Goal: Check status: Check status

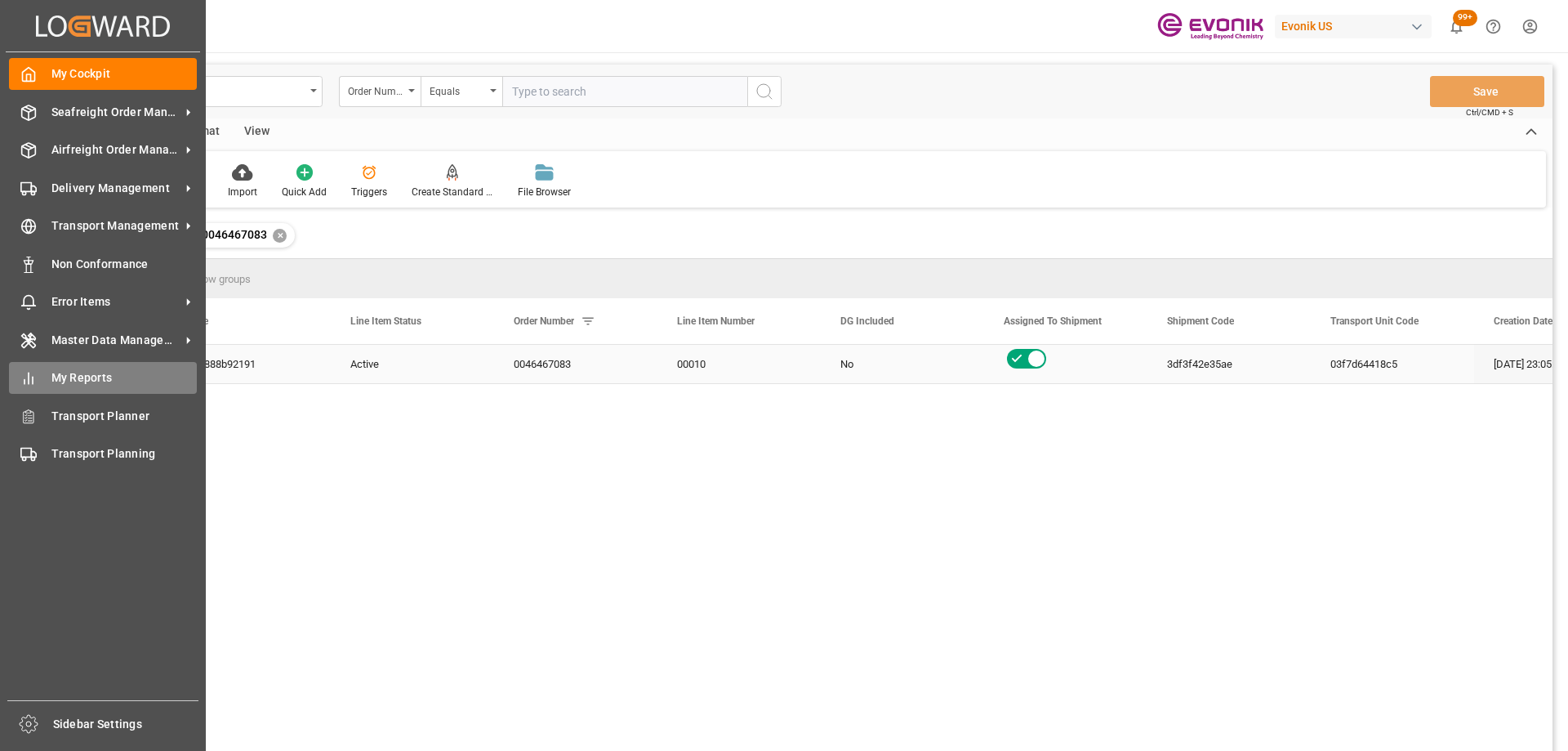
click at [48, 376] on div "My Reports My Reports" at bounding box center [102, 377] width 188 height 32
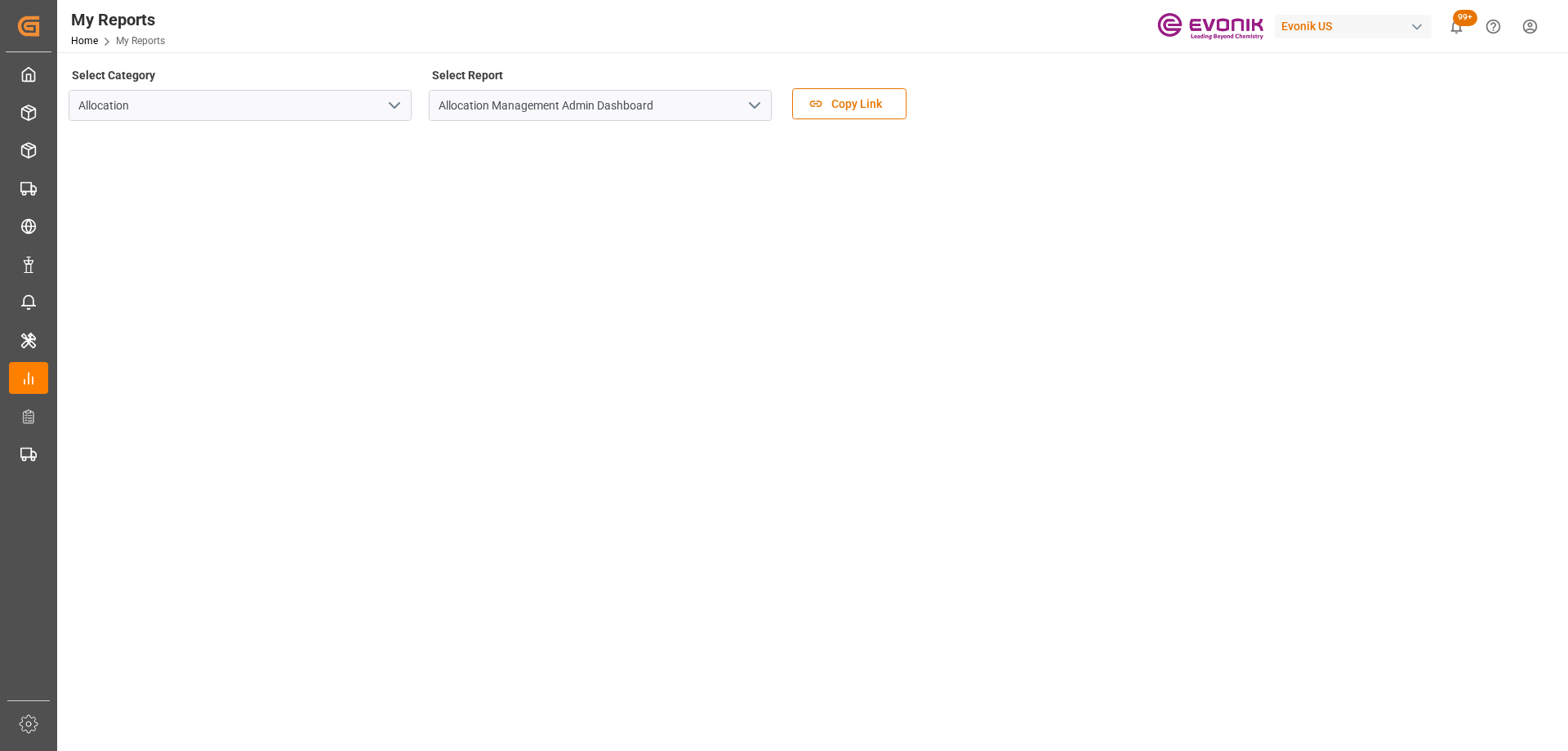
click at [392, 110] on icon "open menu" at bounding box center [394, 105] width 20 height 20
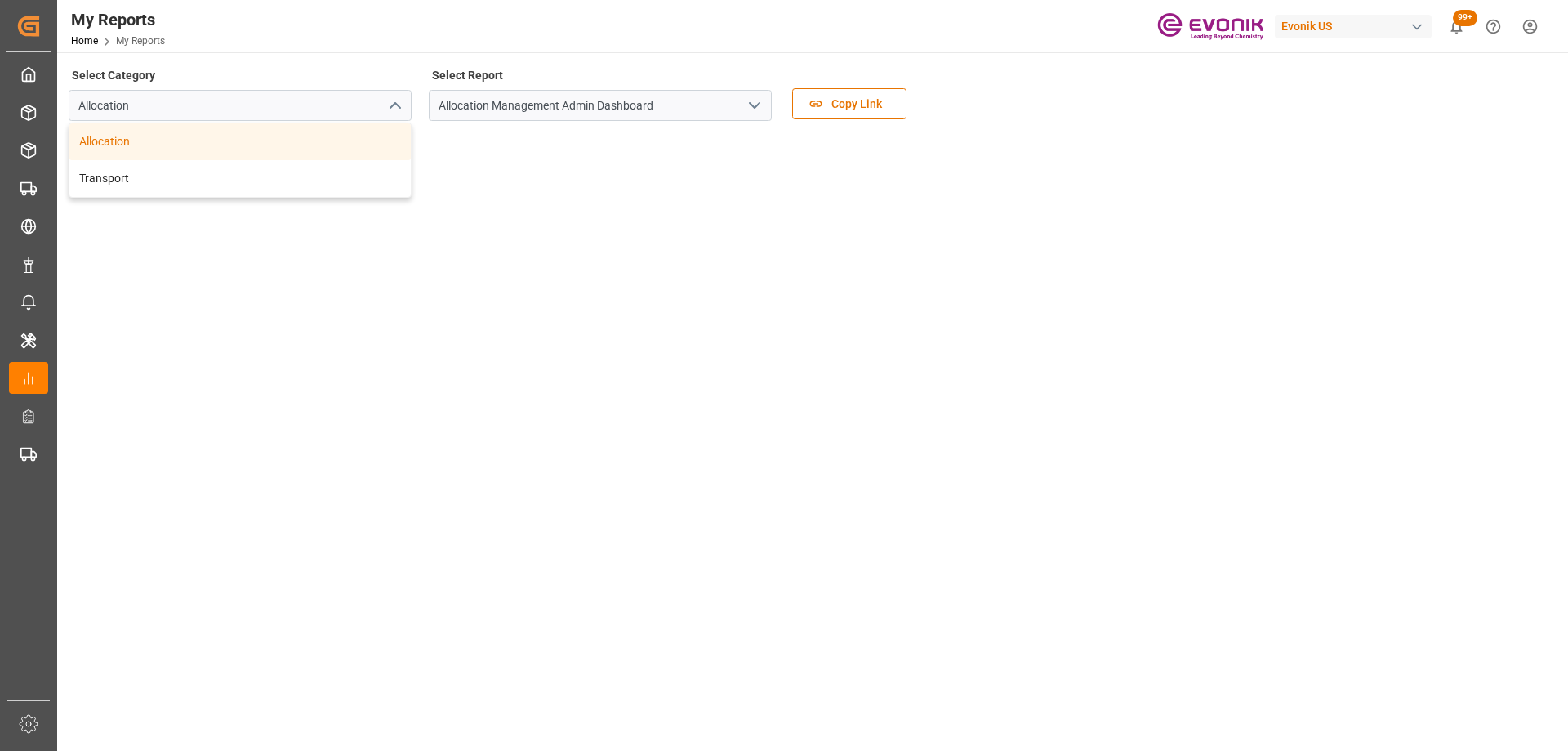
click at [731, 57] on div "Select Category Allocation Allocation Transport Select Report Allocation Manage…" at bounding box center [811, 520] width 1508 height 934
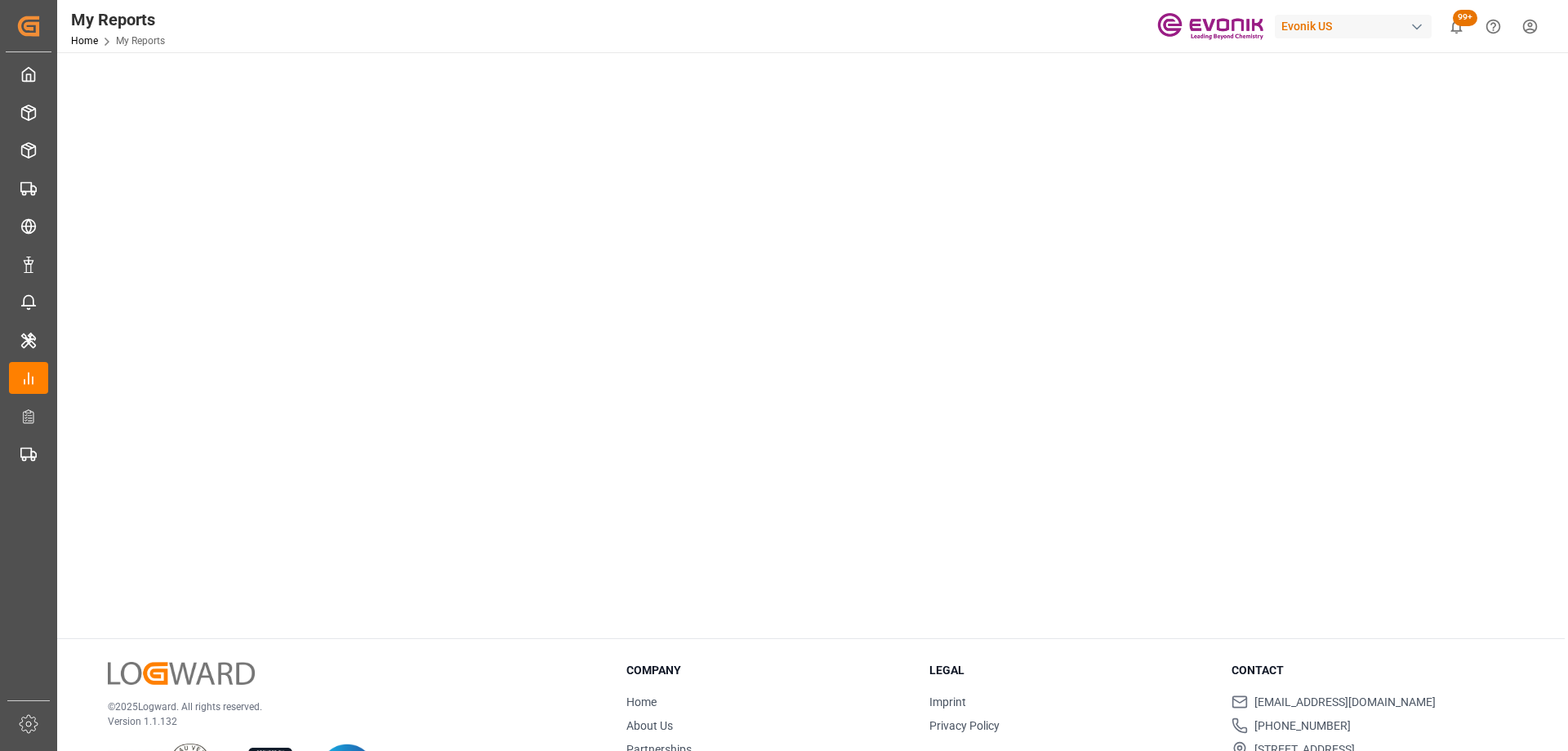
scroll to position [82, 0]
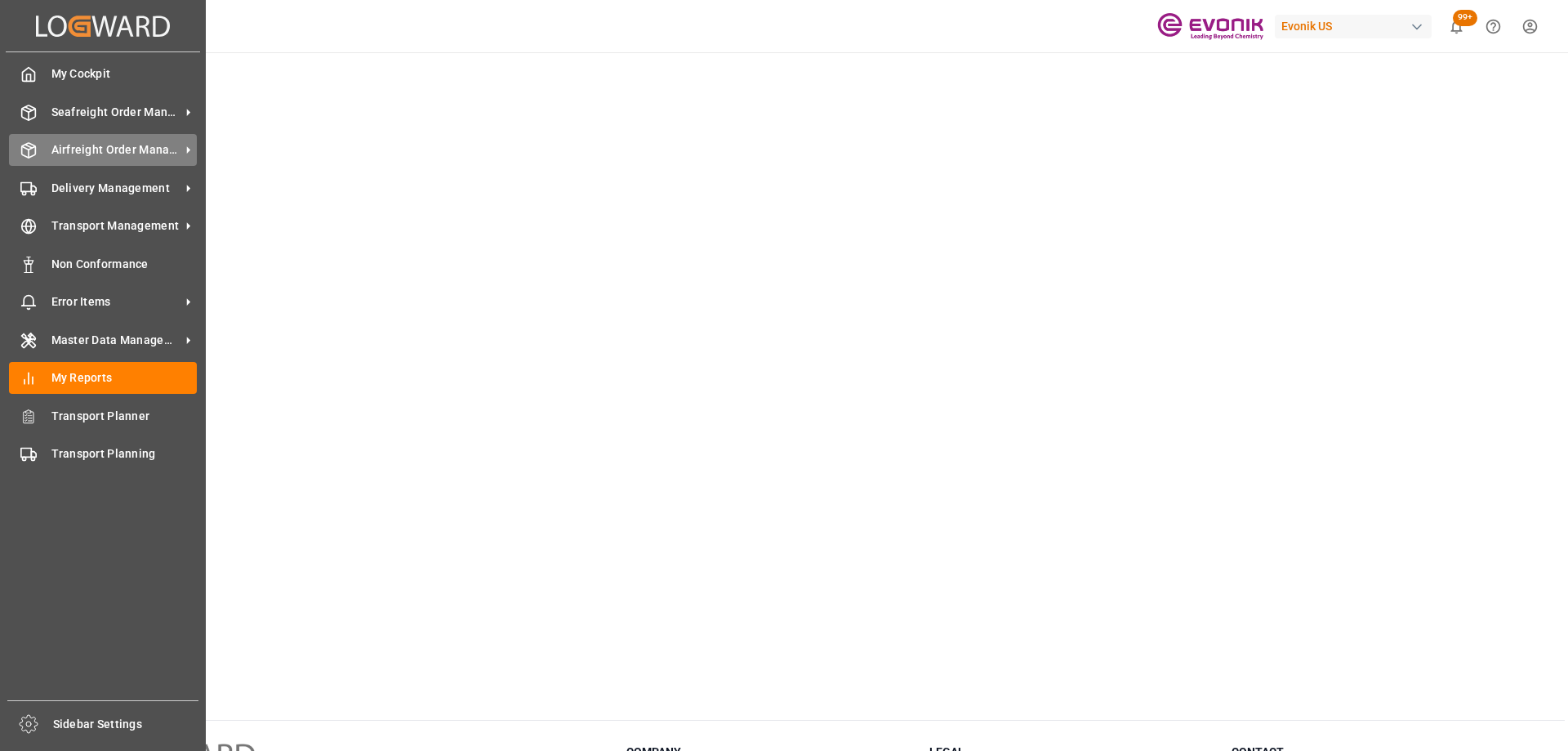
click at [33, 156] on icon at bounding box center [29, 150] width 14 height 14
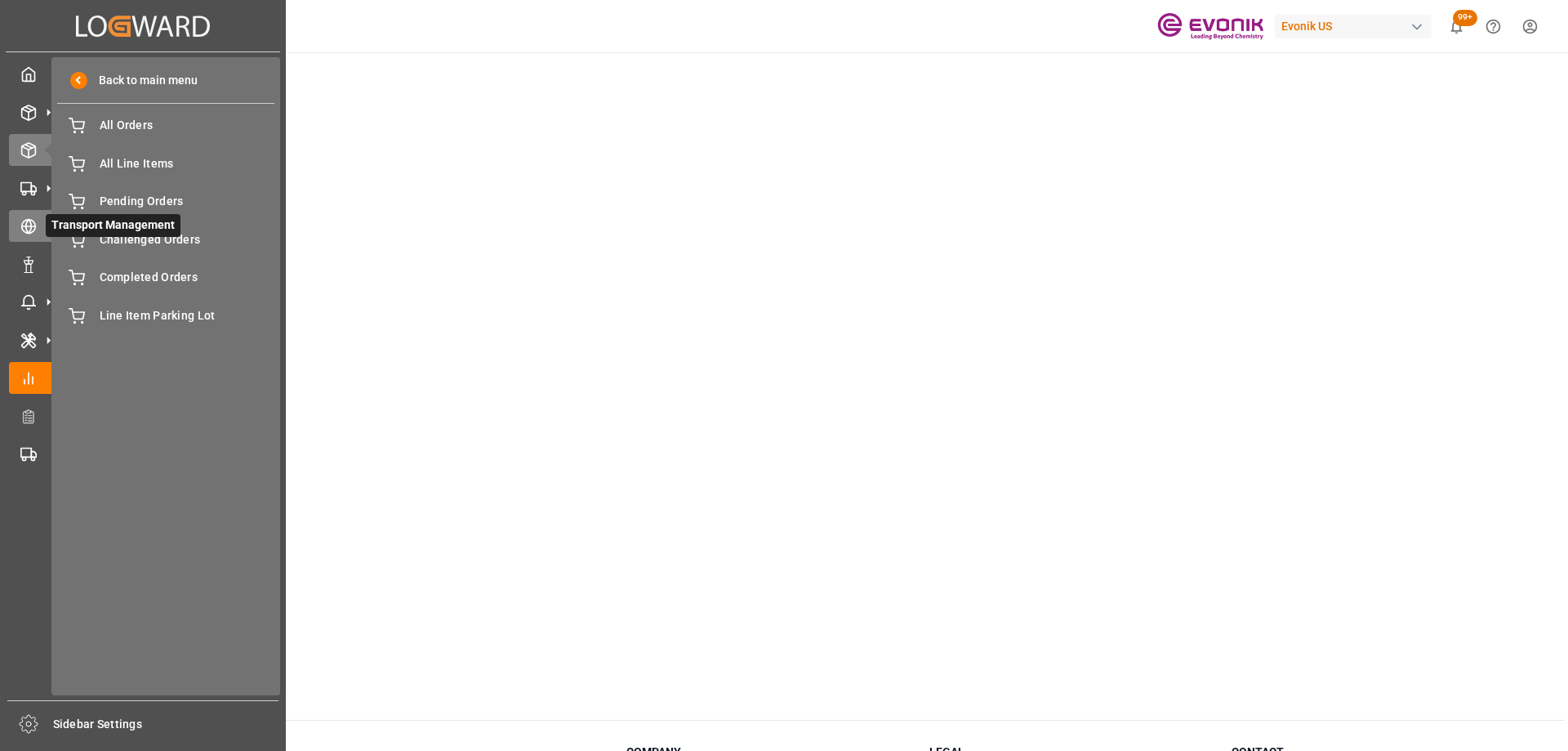
click at [24, 212] on div "Transport Management Transport Management" at bounding box center [142, 225] width 268 height 32
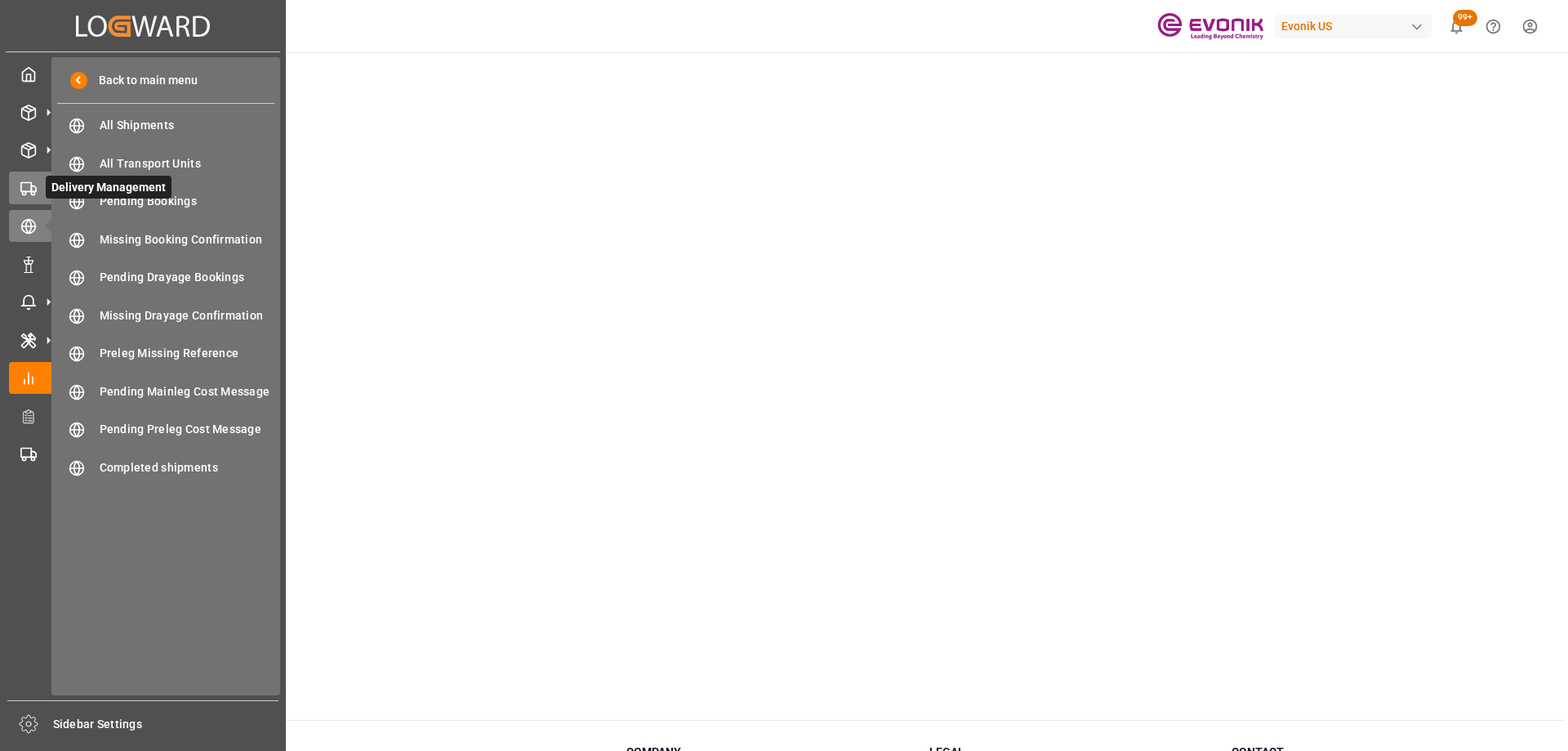
click at [24, 189] on icon at bounding box center [28, 188] width 16 height 16
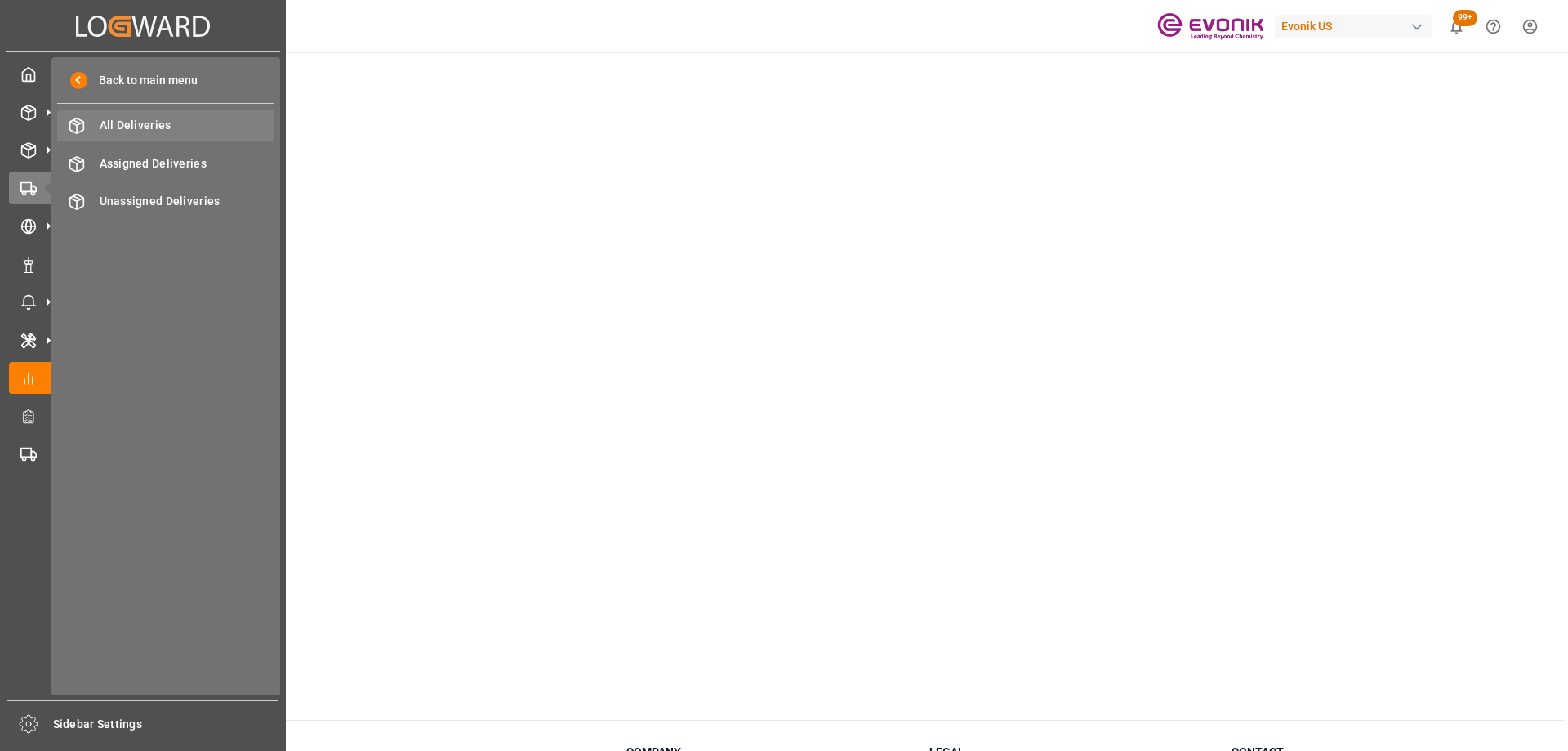
click at [138, 135] on div "All Deliveries All Deliveries" at bounding box center [166, 125] width 218 height 32
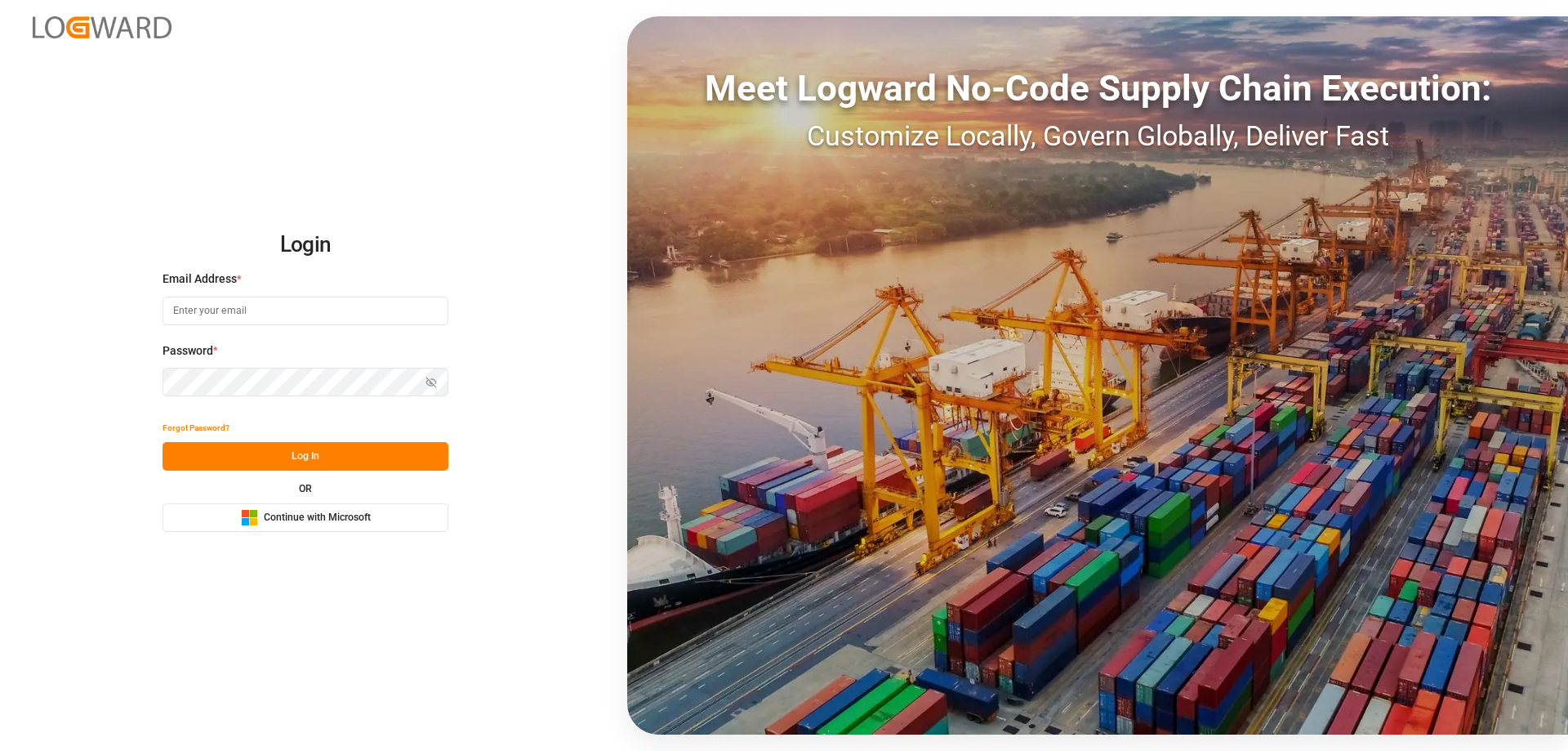
type input "[PERSON_NAME][EMAIL_ADDRESS][DOMAIN_NAME]"
click at [361, 473] on div "Forgot Password? Log In OR Microsoft Logo Continue with Microsoft" at bounding box center [305, 473] width 286 height 118
click at [339, 463] on button "Log In" at bounding box center [305, 457] width 286 height 29
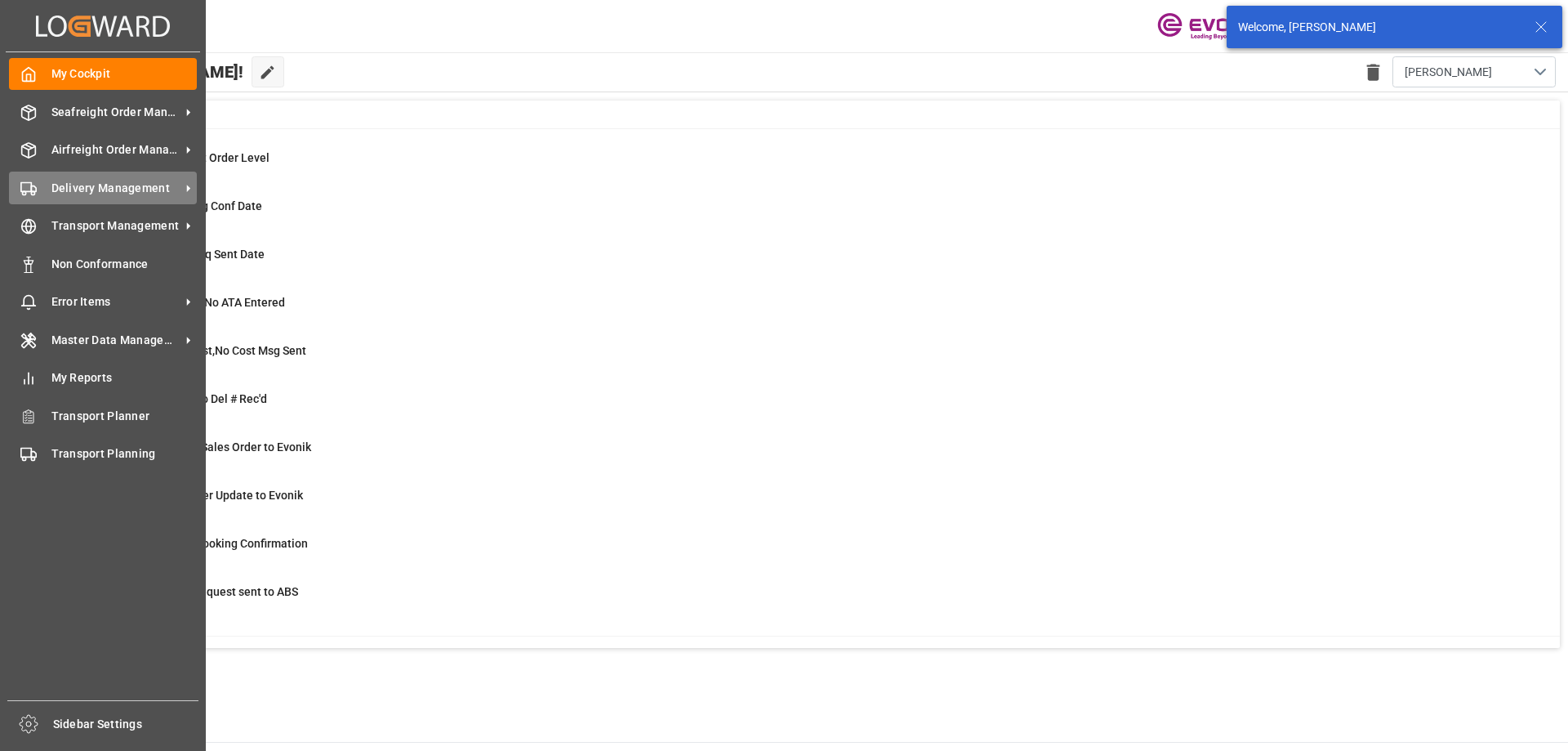
click at [76, 197] on div "Delivery Management Delivery Management" at bounding box center [102, 187] width 188 height 32
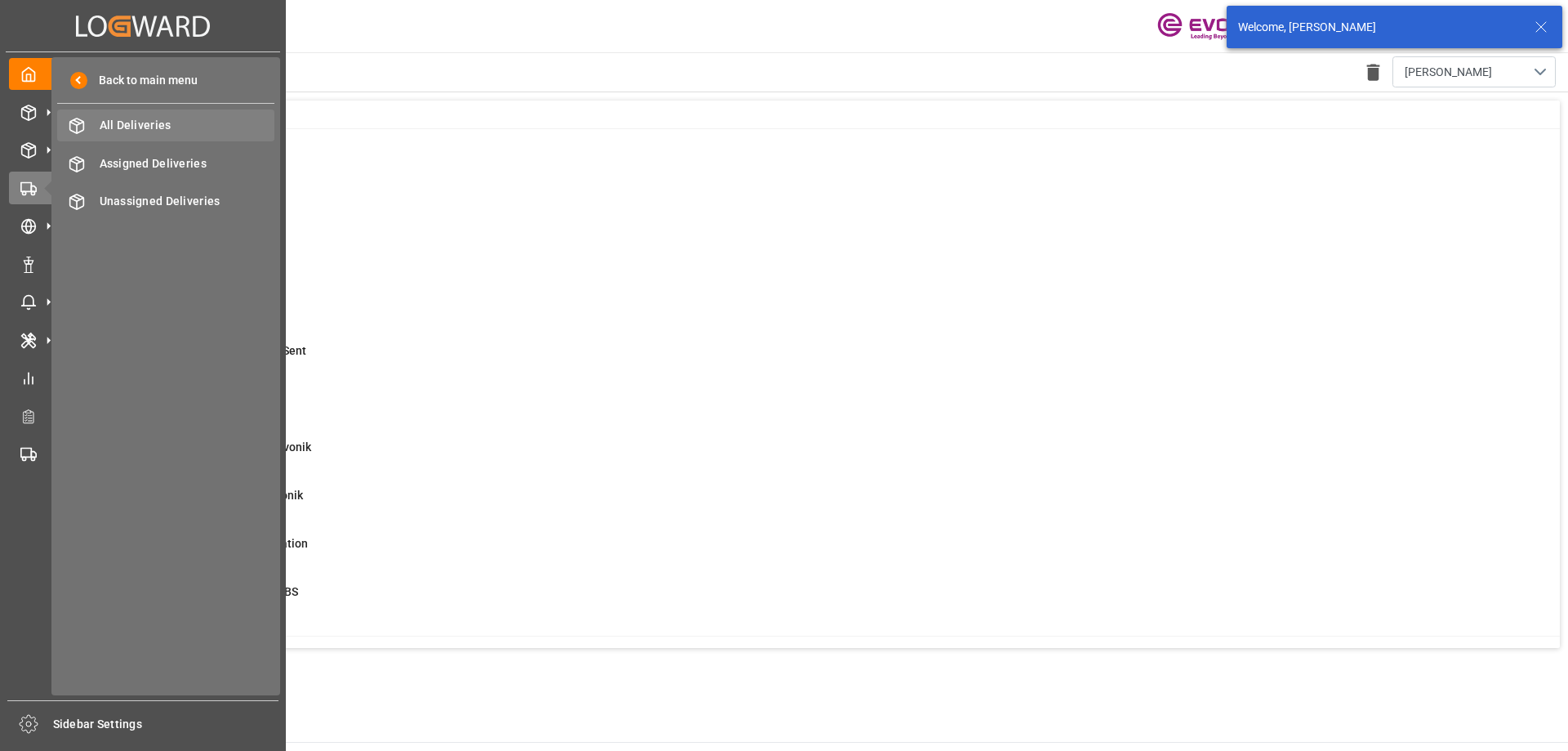
click at [197, 121] on span "All Deliveries" at bounding box center [187, 125] width 176 height 17
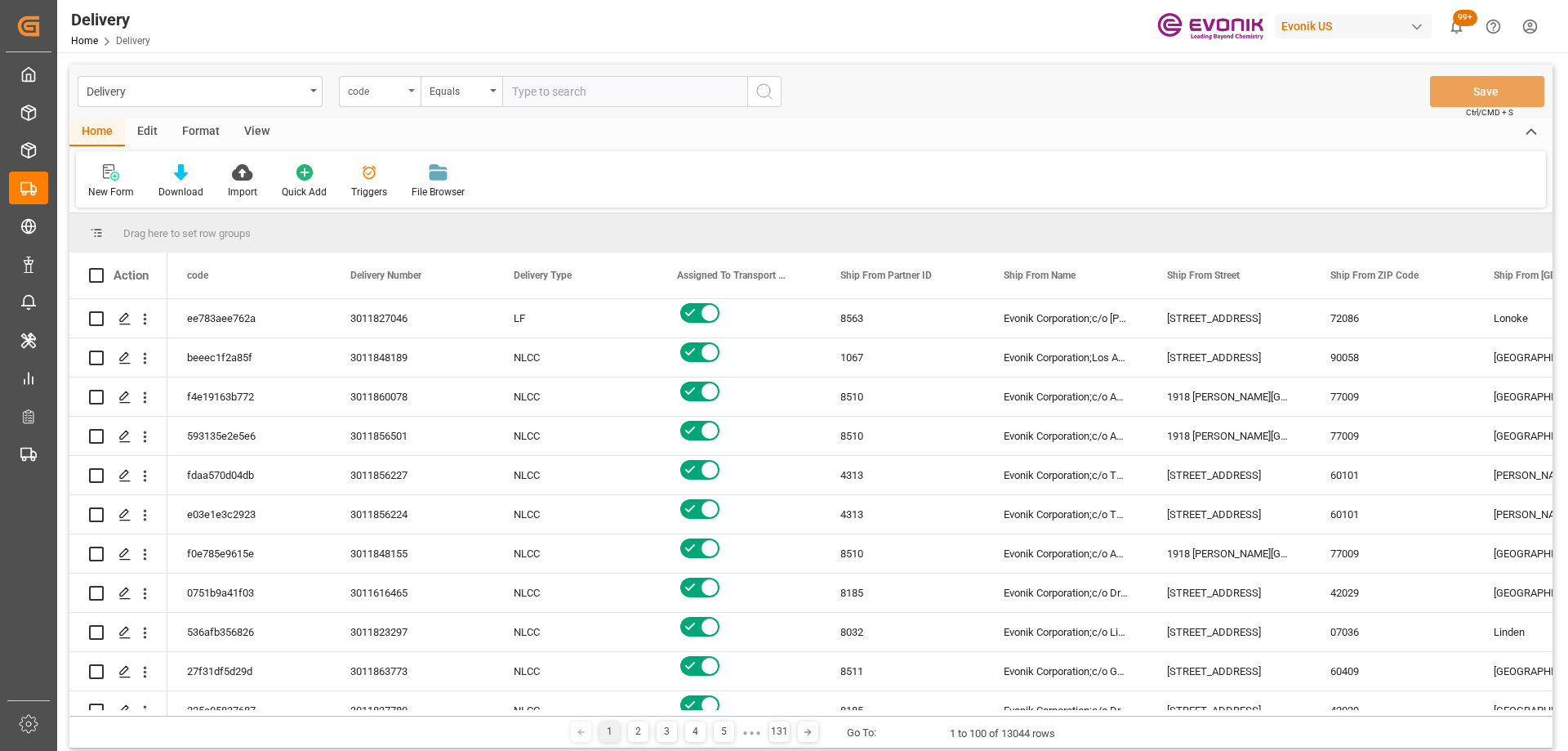
click at [375, 92] on div "code" at bounding box center [375, 90] width 55 height 19
type input "order"
click at [411, 197] on div "Order Number" at bounding box center [461, 201] width 244 height 34
click at [550, 90] on input "text" at bounding box center [625, 92] width 245 height 32
paste input "46459462"
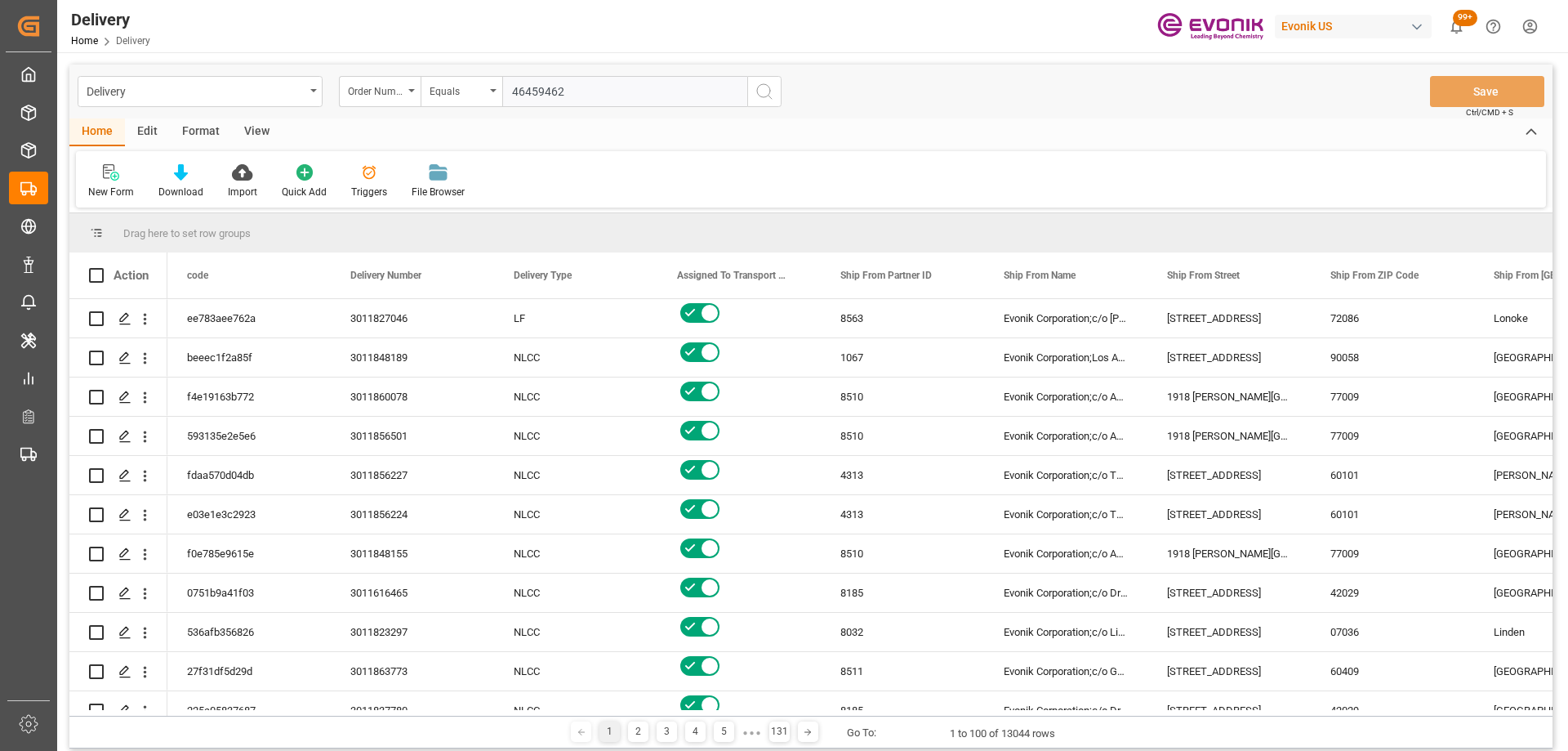
click at [514, 88] on input "46459462" at bounding box center [625, 92] width 245 height 32
type input "046459462"
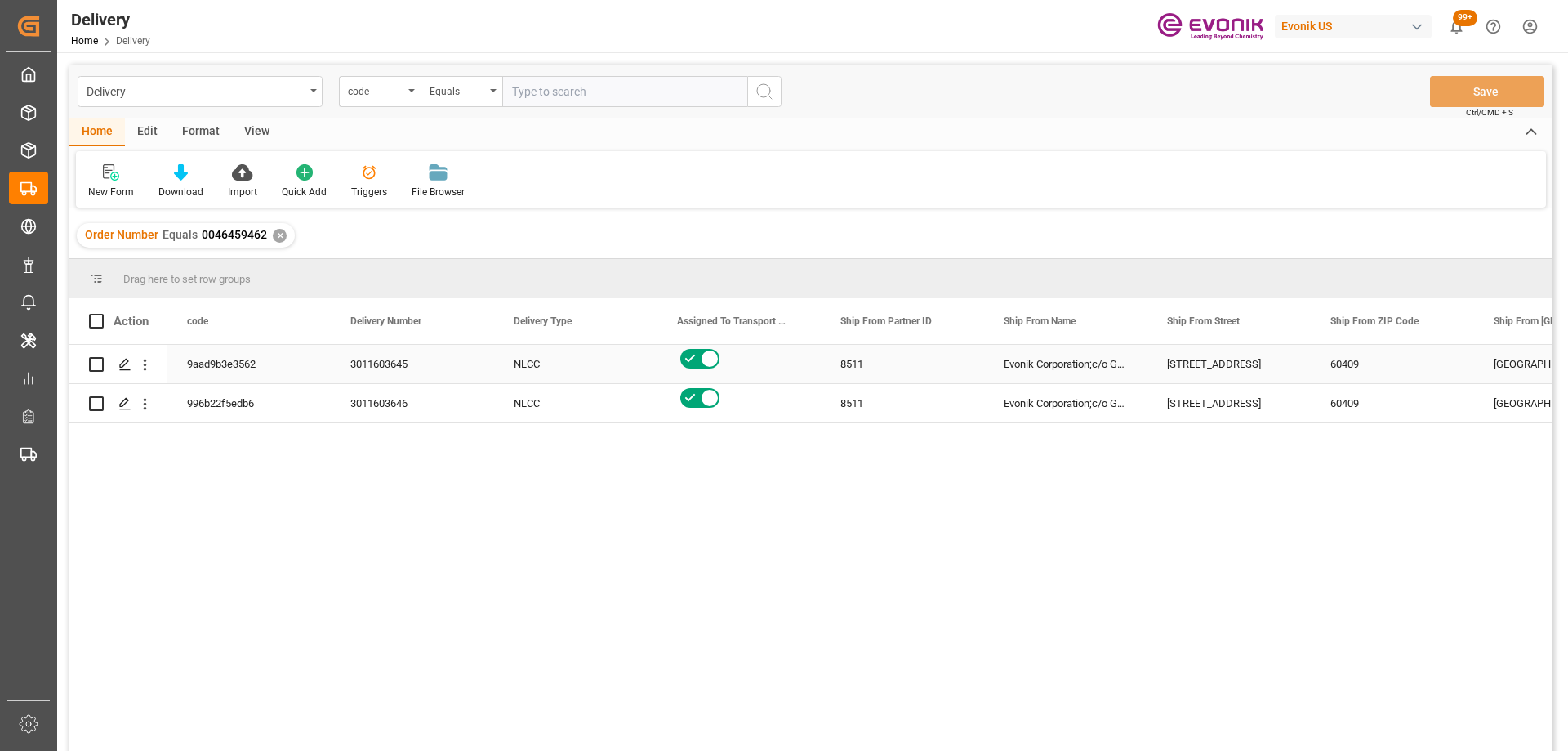
click at [150, 368] on icon "open menu" at bounding box center [145, 365] width 17 height 17
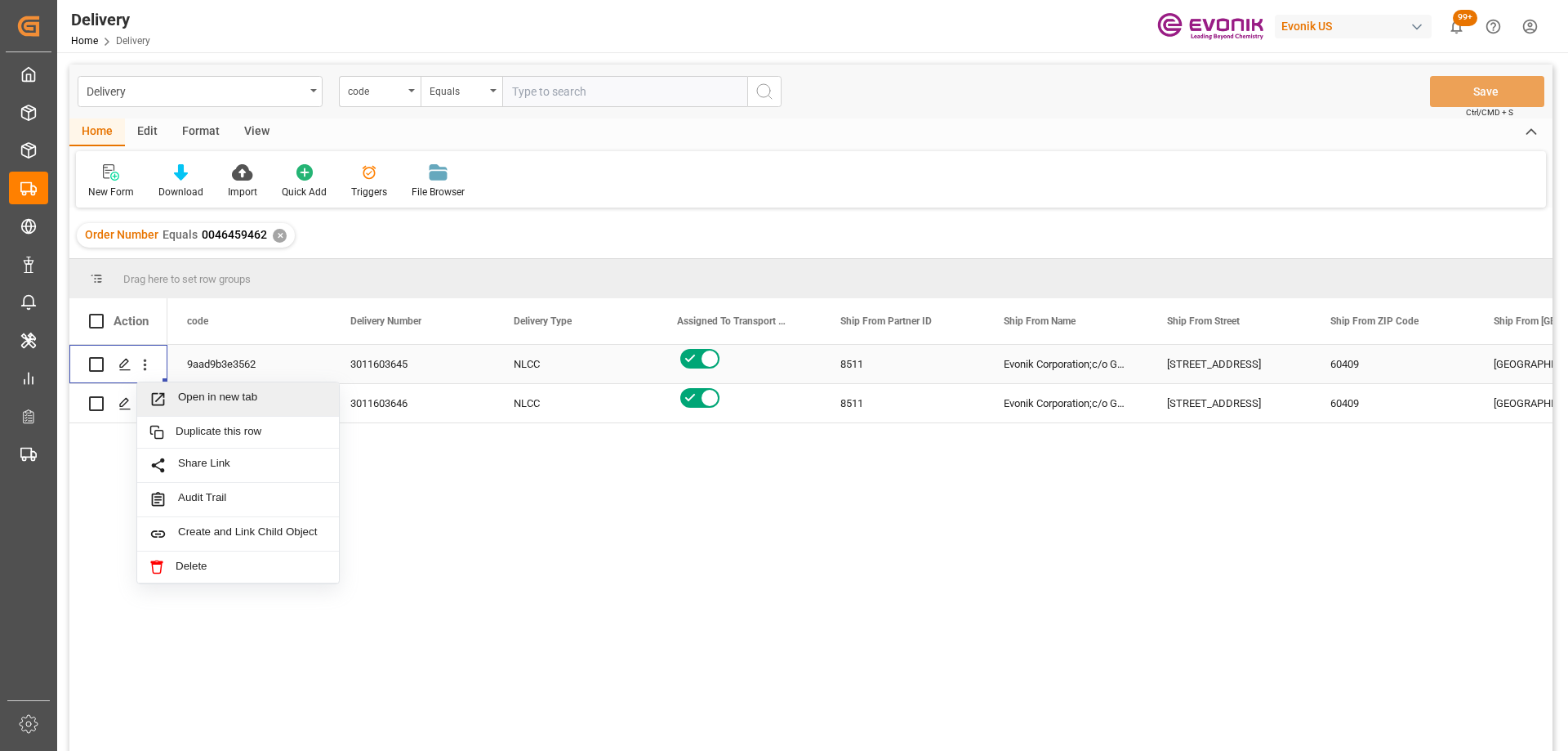
click at [206, 393] on span "Open in new tab" at bounding box center [252, 399] width 149 height 17
click at [147, 396] on icon "open menu" at bounding box center [145, 404] width 17 height 17
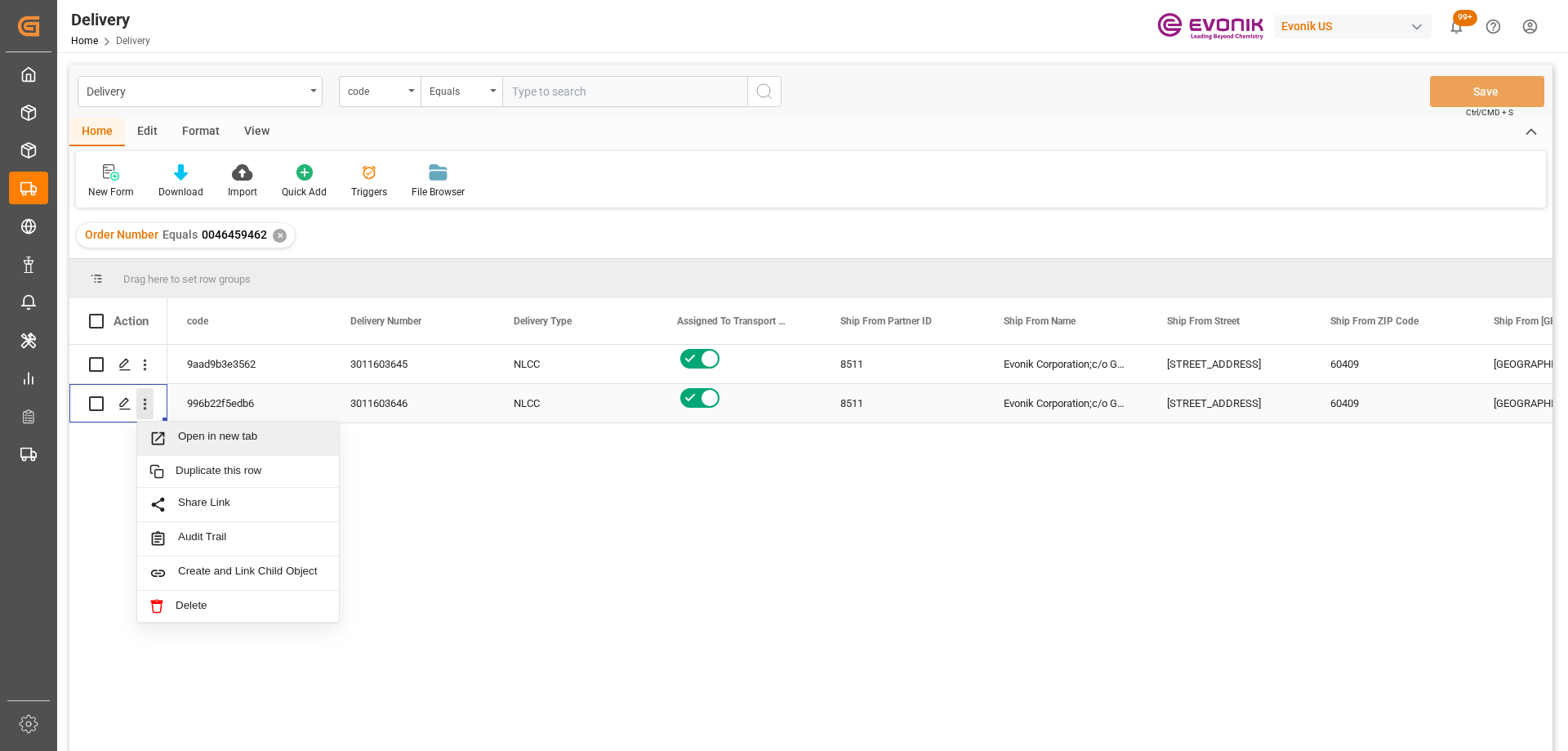
click at [178, 435] on span "Open in new tab" at bounding box center [252, 439] width 149 height 17
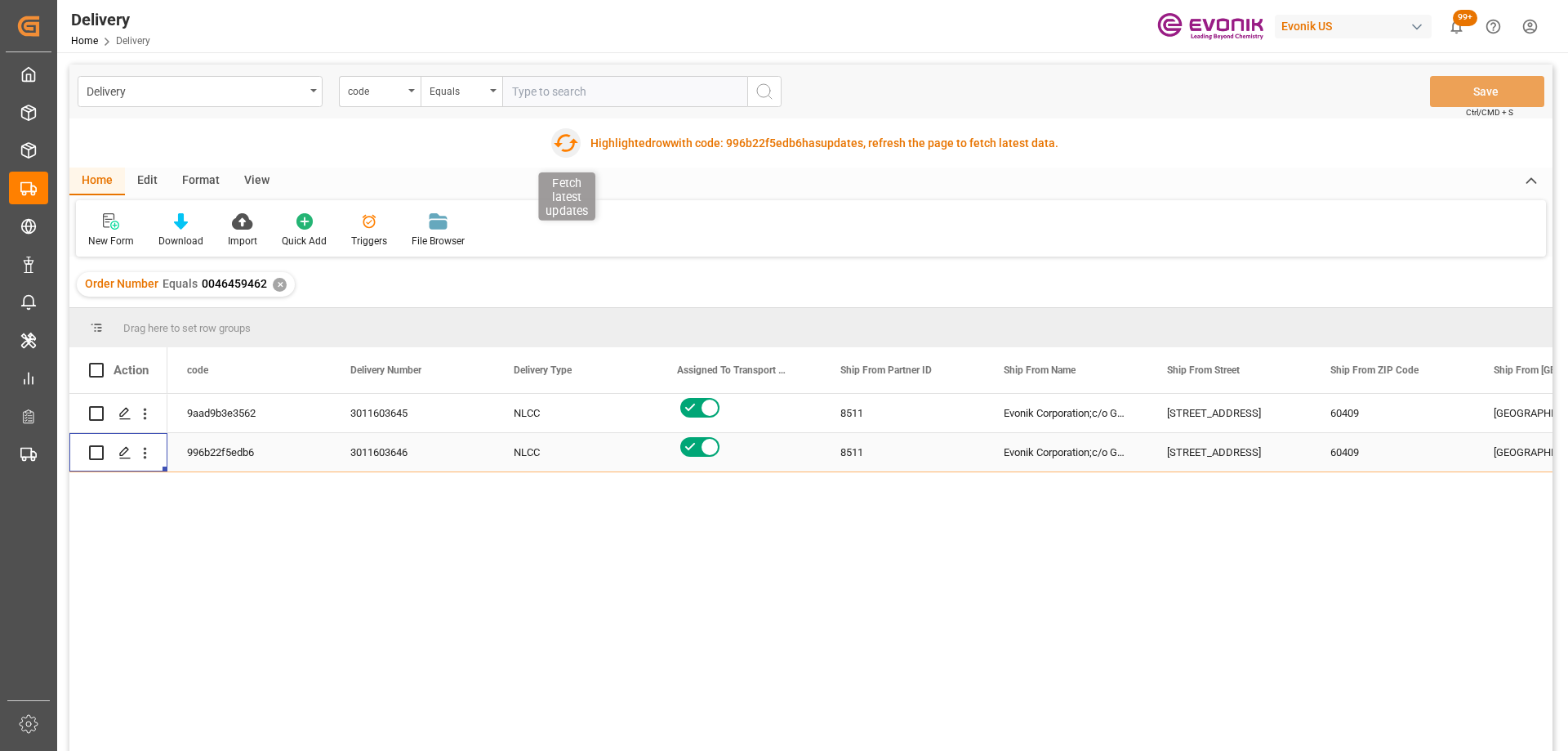
click at [563, 142] on icon "button" at bounding box center [564, 142] width 26 height 26
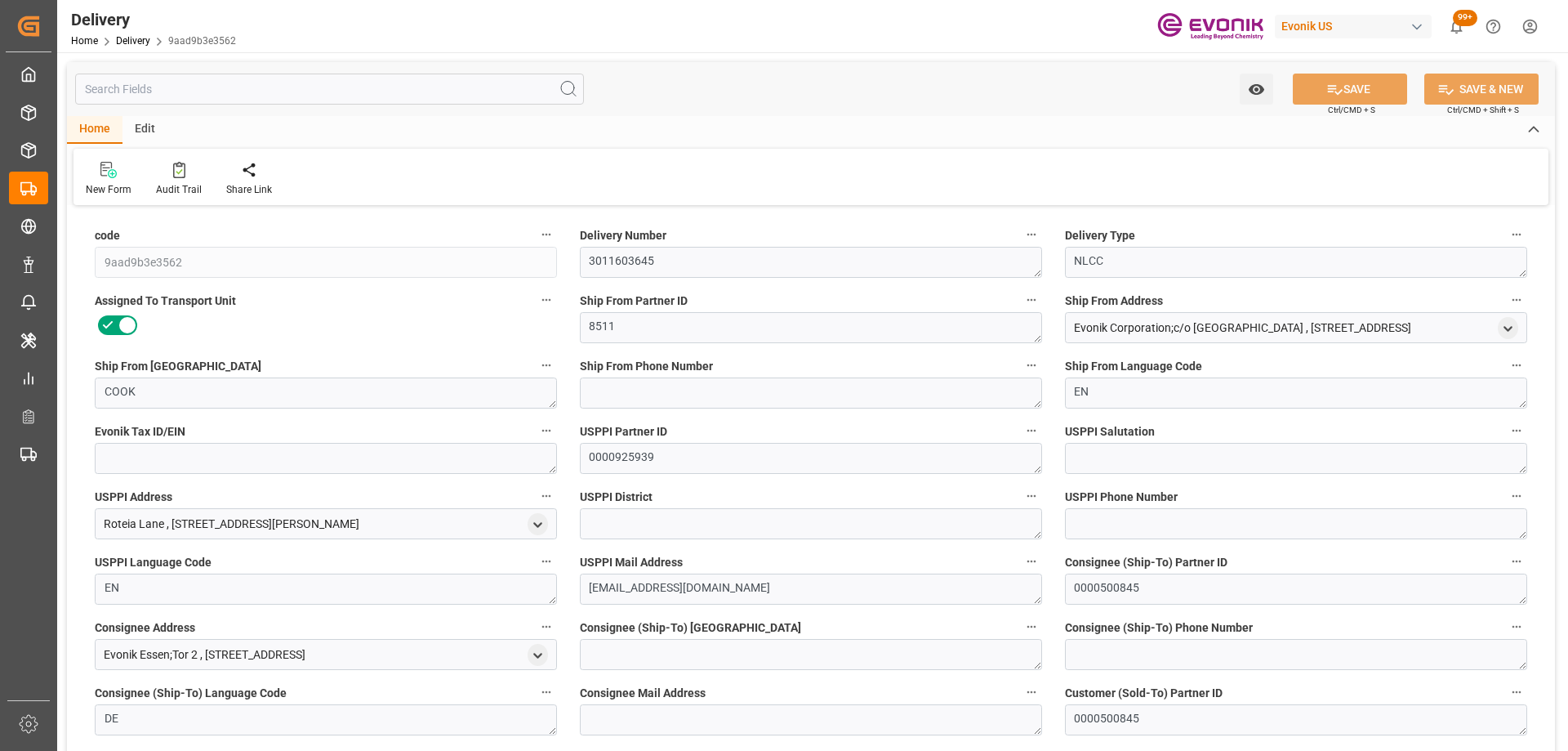
type input "[DATE]"
type input "[DATE] 00:00"
type input "[DATE] 15:50"
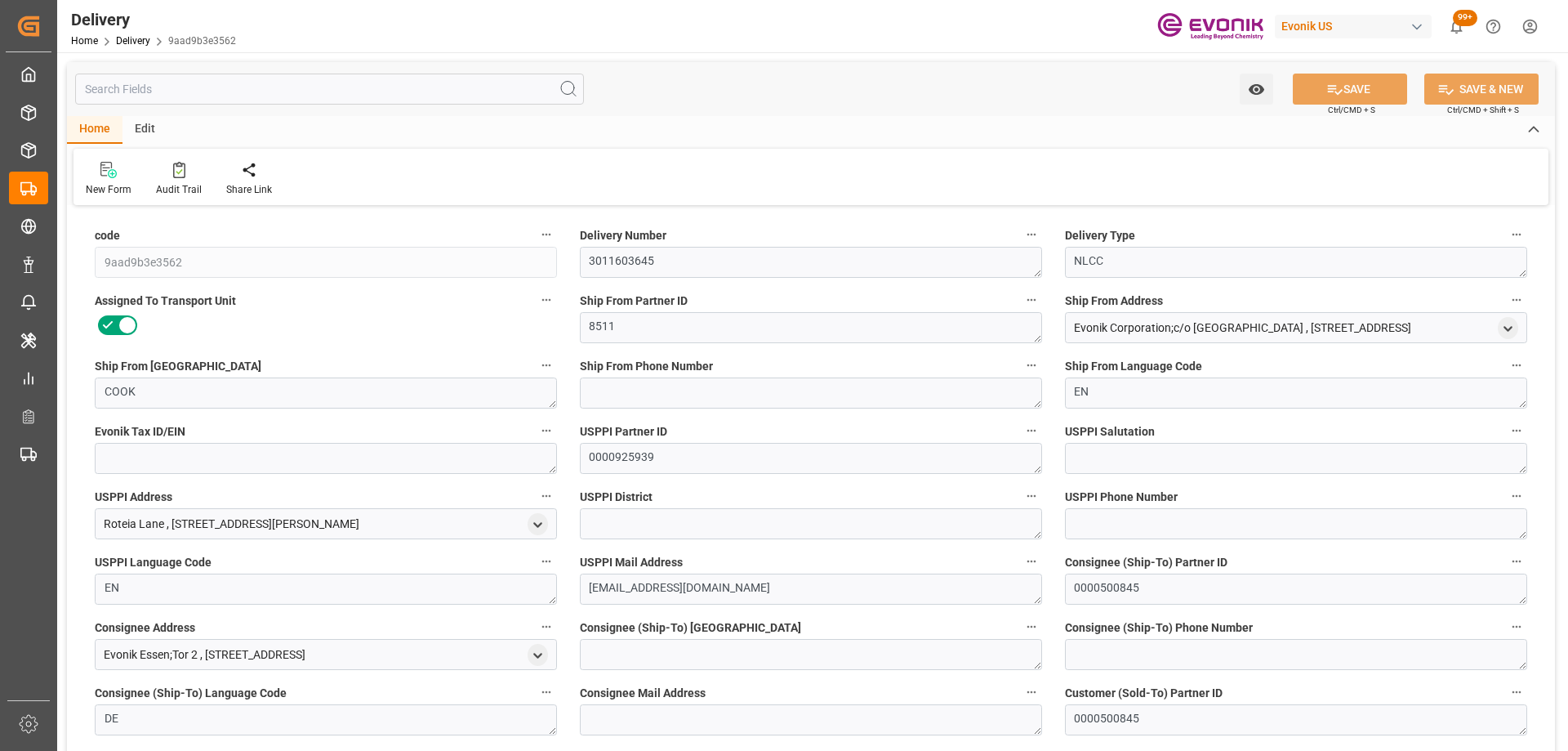
type input "07-15-2025 14:22"
click at [220, 97] on input "text" at bounding box center [329, 89] width 509 height 32
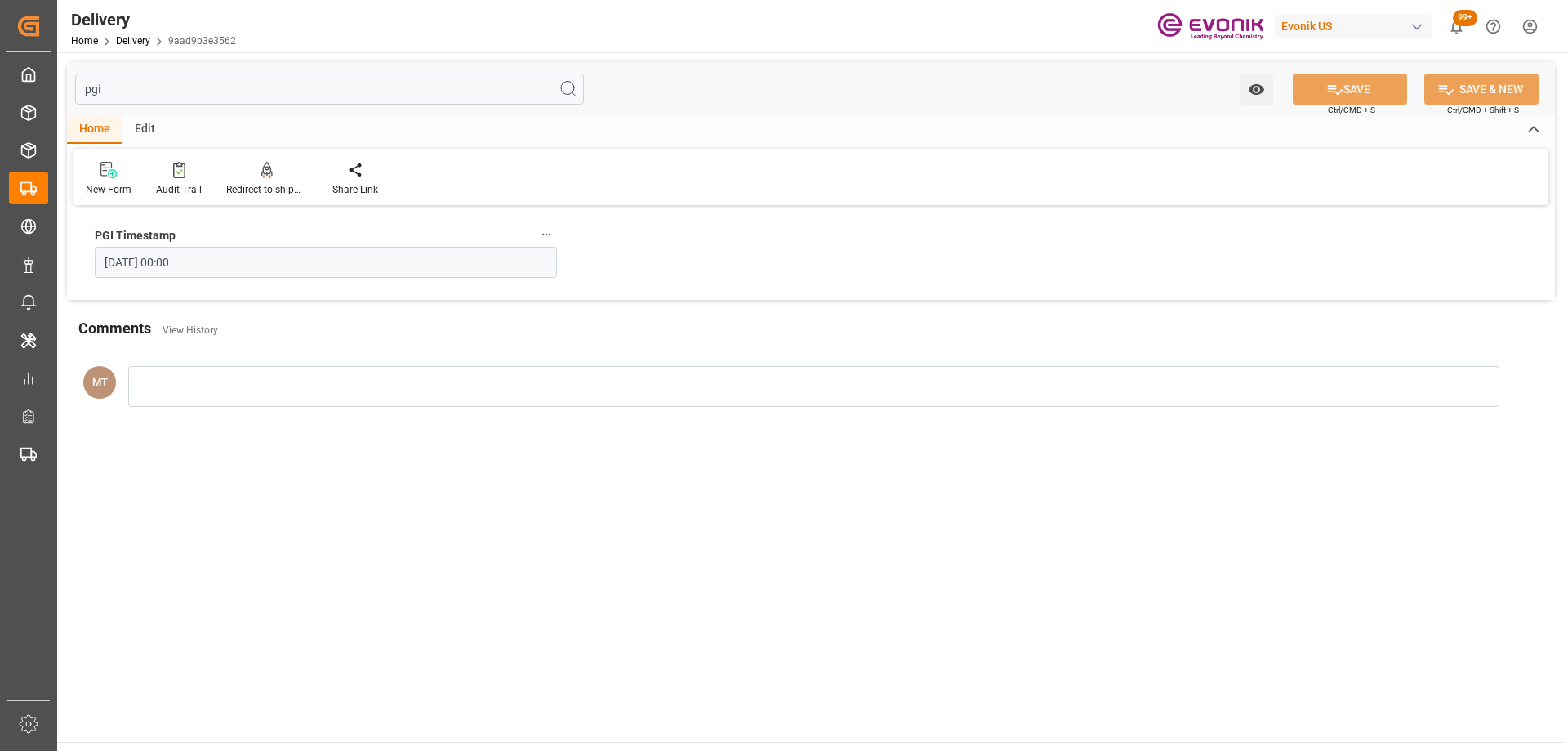
type input "pgi"
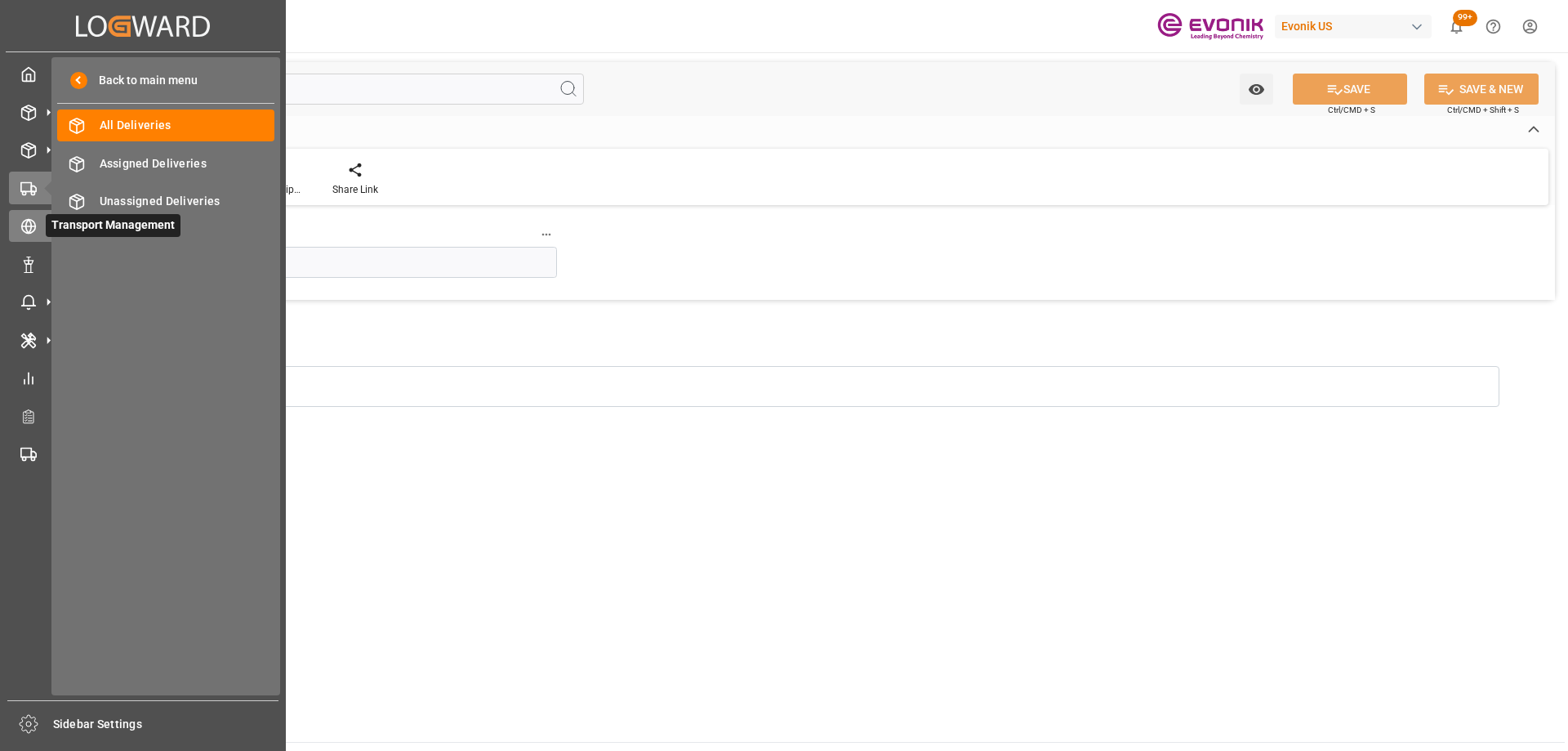
click at [20, 228] on icon at bounding box center [28, 225] width 16 height 16
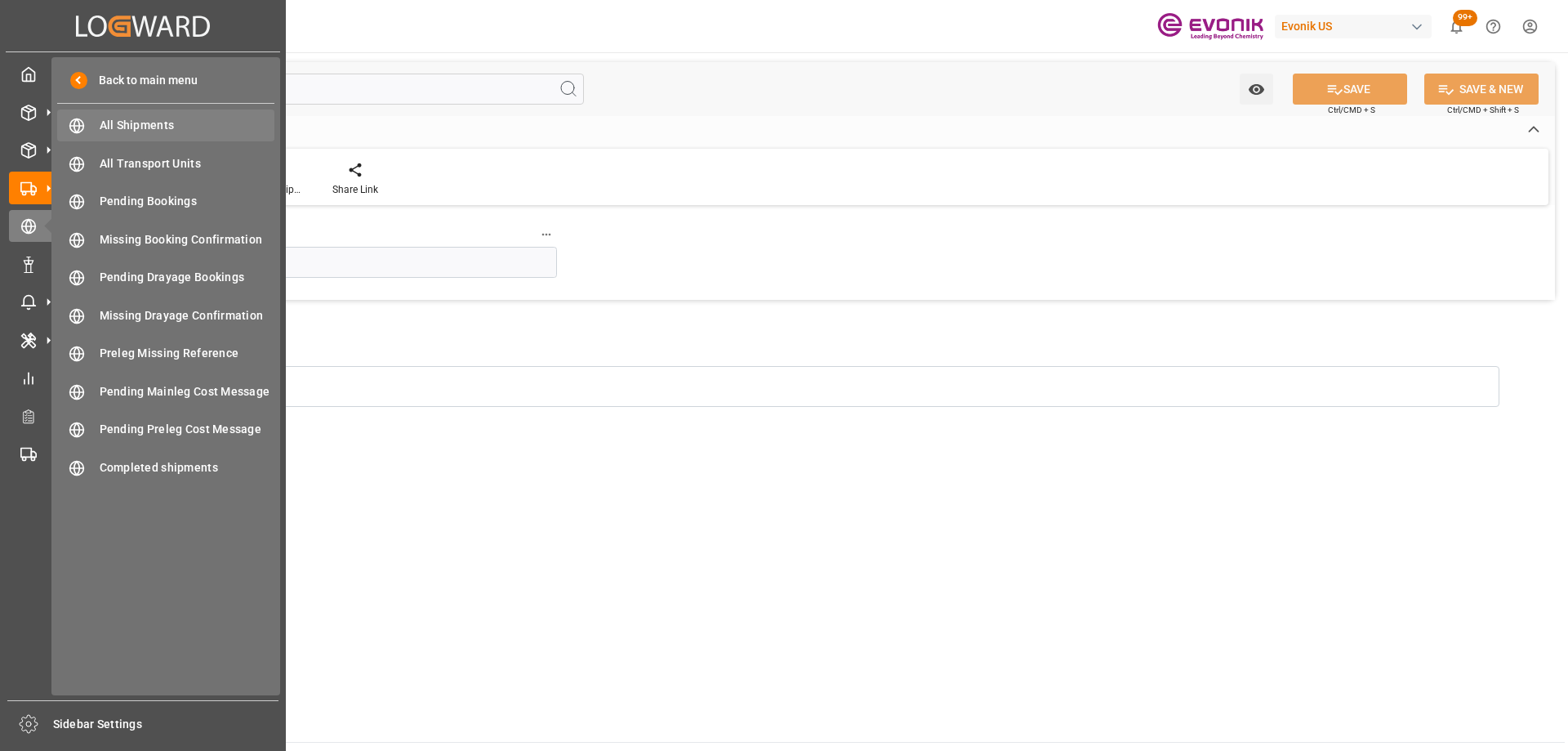
click at [115, 123] on span "All Shipments" at bounding box center [187, 125] width 176 height 17
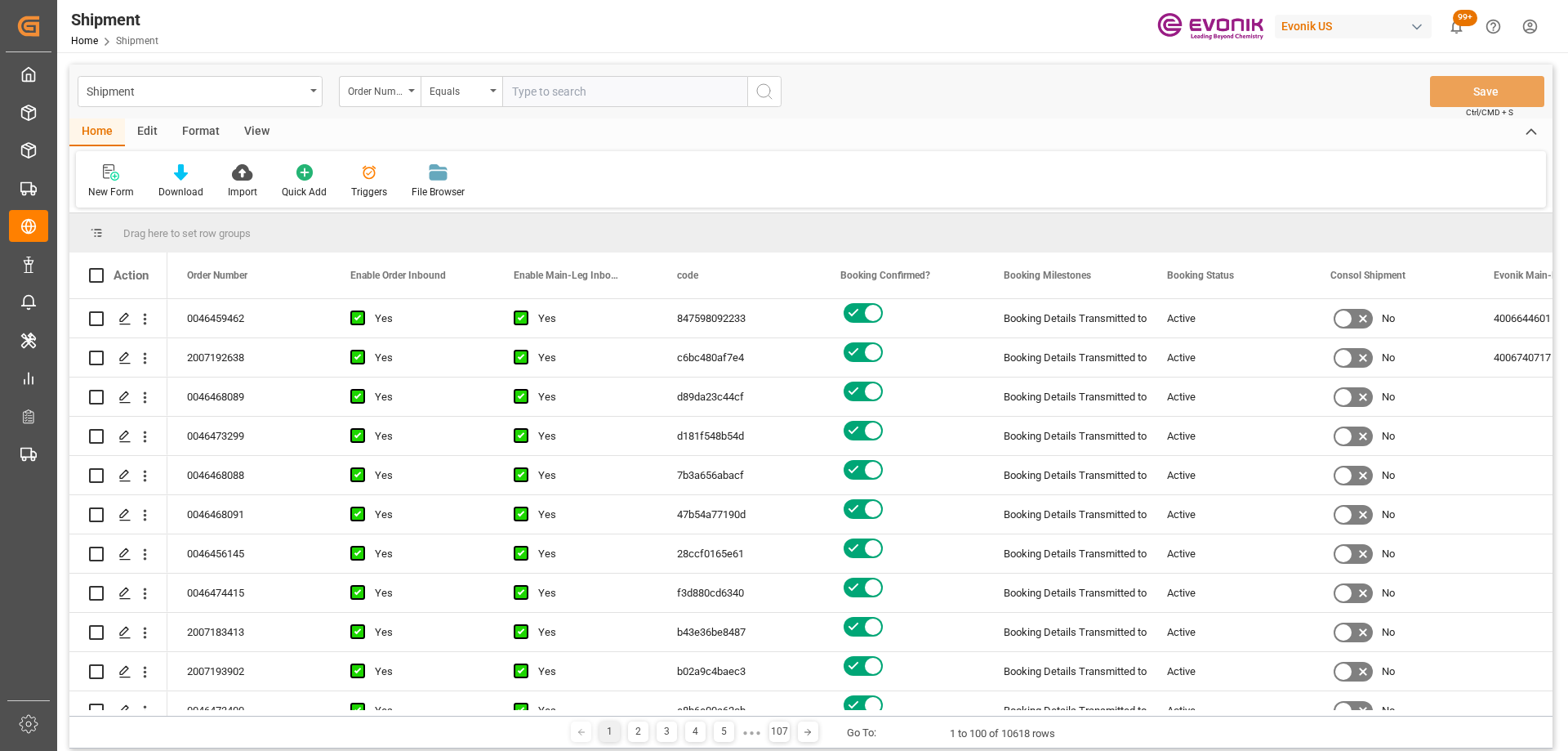
click at [528, 93] on input "text" at bounding box center [625, 92] width 245 height 32
type input "0046437593"
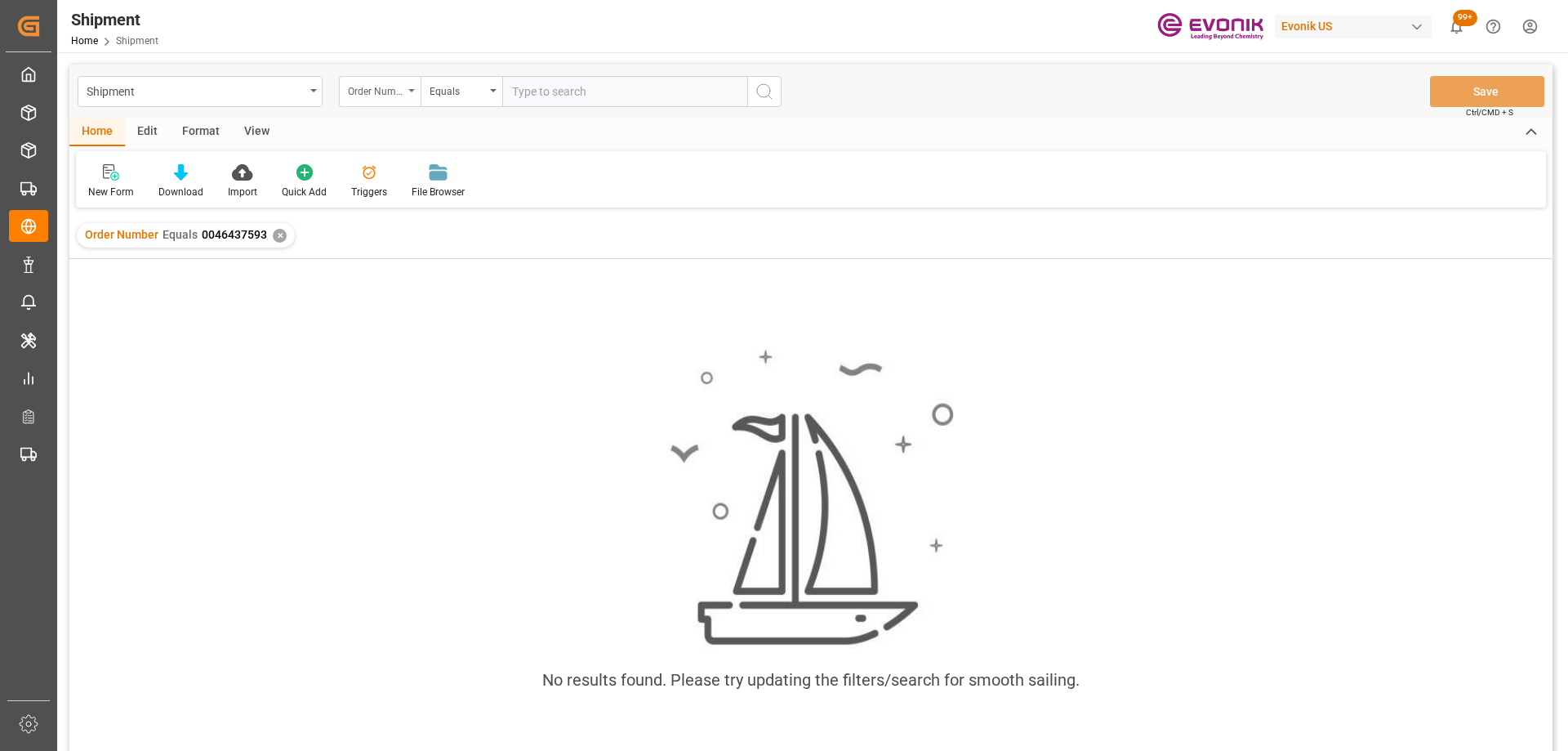
click at [396, 96] on div "Order Number" at bounding box center [375, 90] width 55 height 19
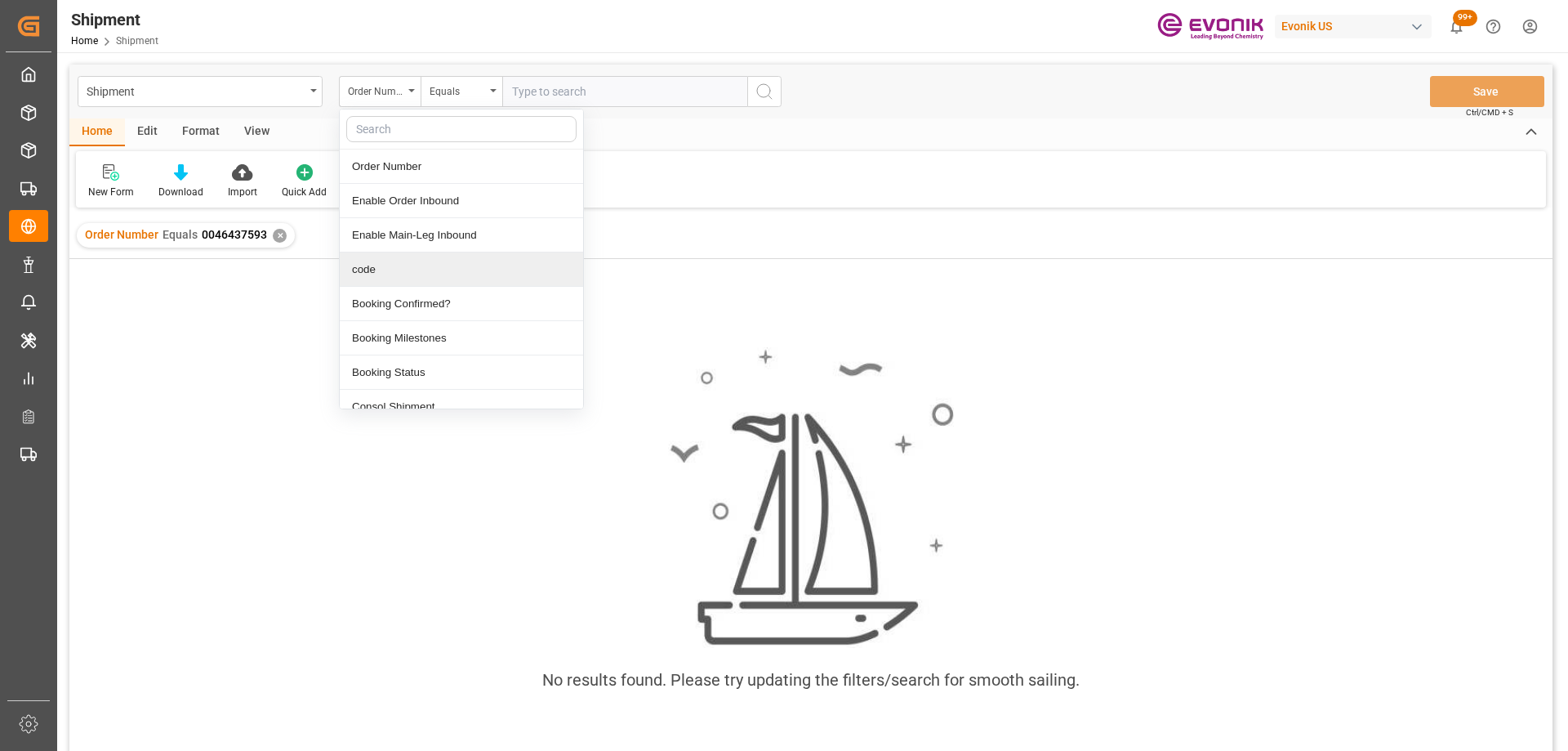
click at [382, 267] on div "code" at bounding box center [461, 269] width 244 height 34
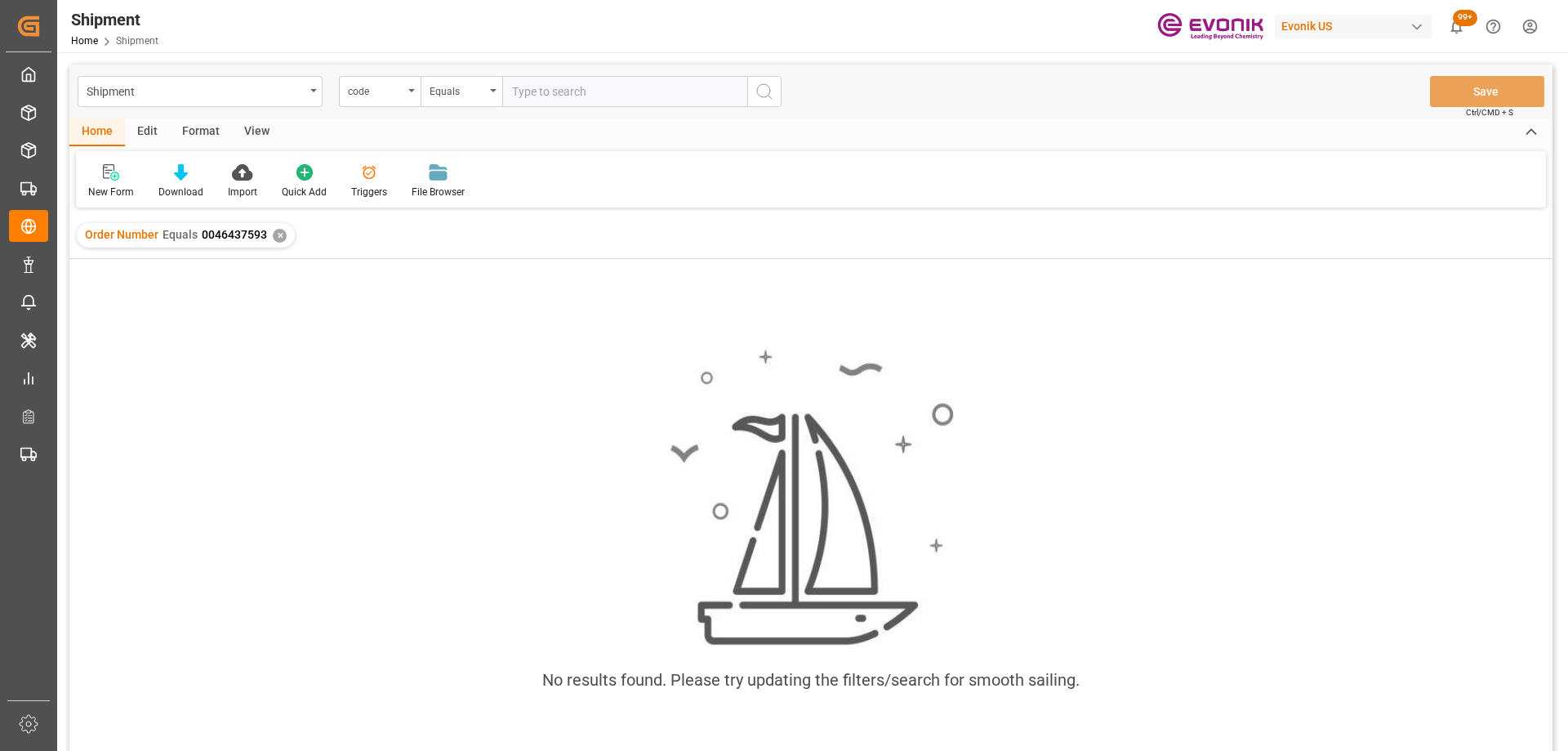
click at [563, 84] on input "text" at bounding box center [625, 92] width 245 height 32
paste input "172496716b04"
type input "172496716b04"
click at [768, 88] on icon "search button" at bounding box center [764, 92] width 20 height 20
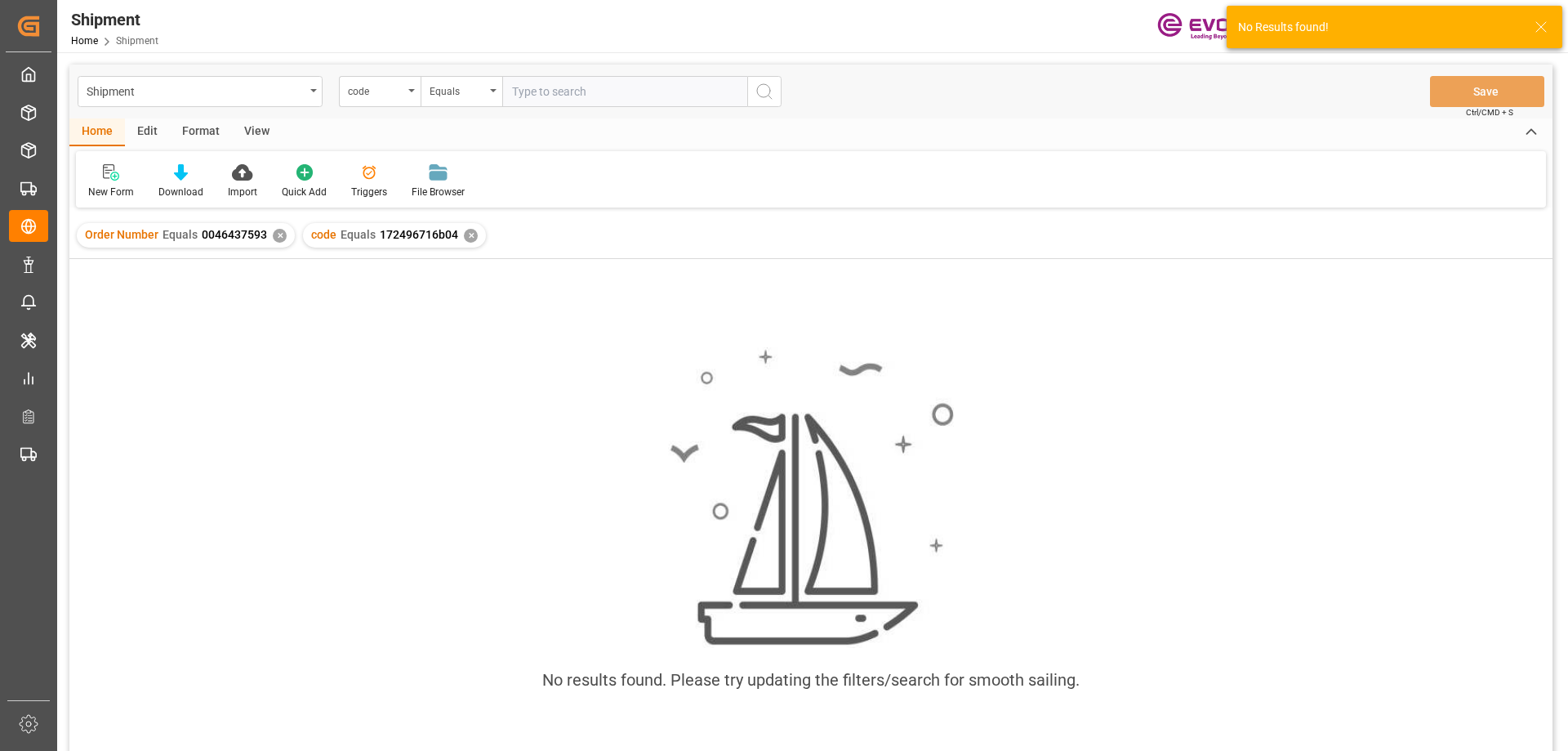
click at [273, 236] on div "Order Number Equals 0046437593 ✕" at bounding box center [185, 235] width 218 height 25
click at [274, 236] on div "✕" at bounding box center [280, 235] width 14 height 14
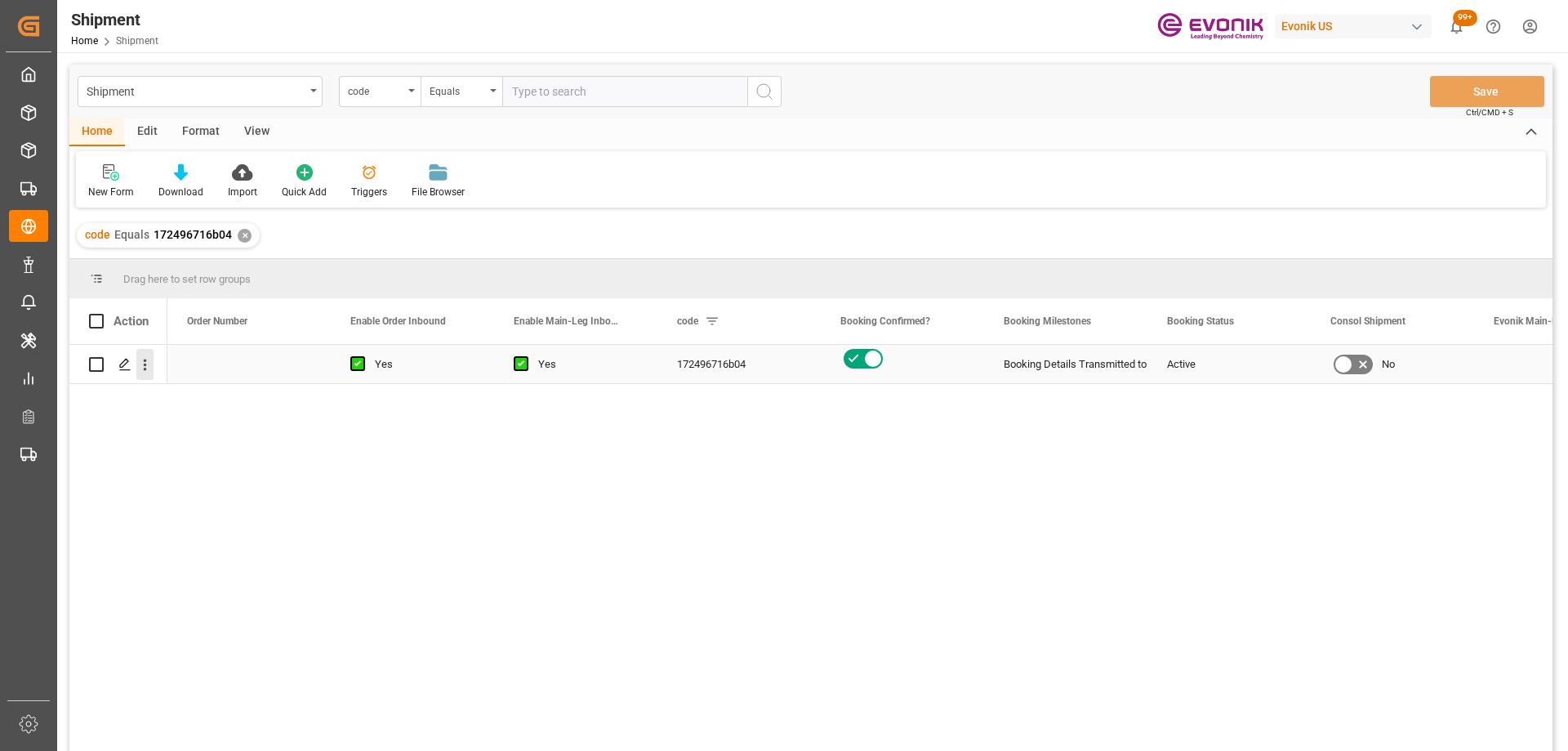
click at [144, 370] on icon "open menu" at bounding box center [145, 365] width 3 height 11
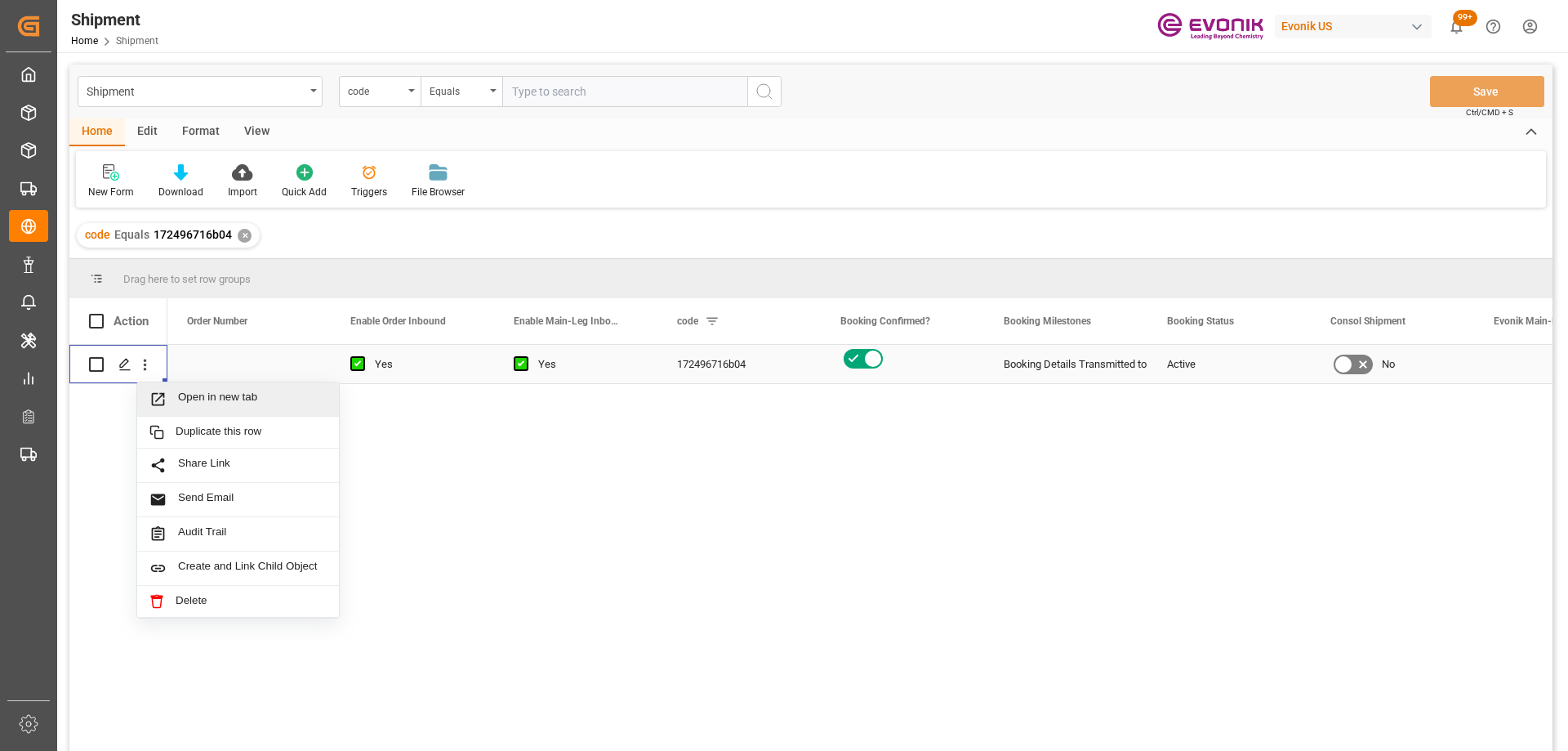
click at [197, 407] on span "Open in new tab" at bounding box center [252, 399] width 149 height 17
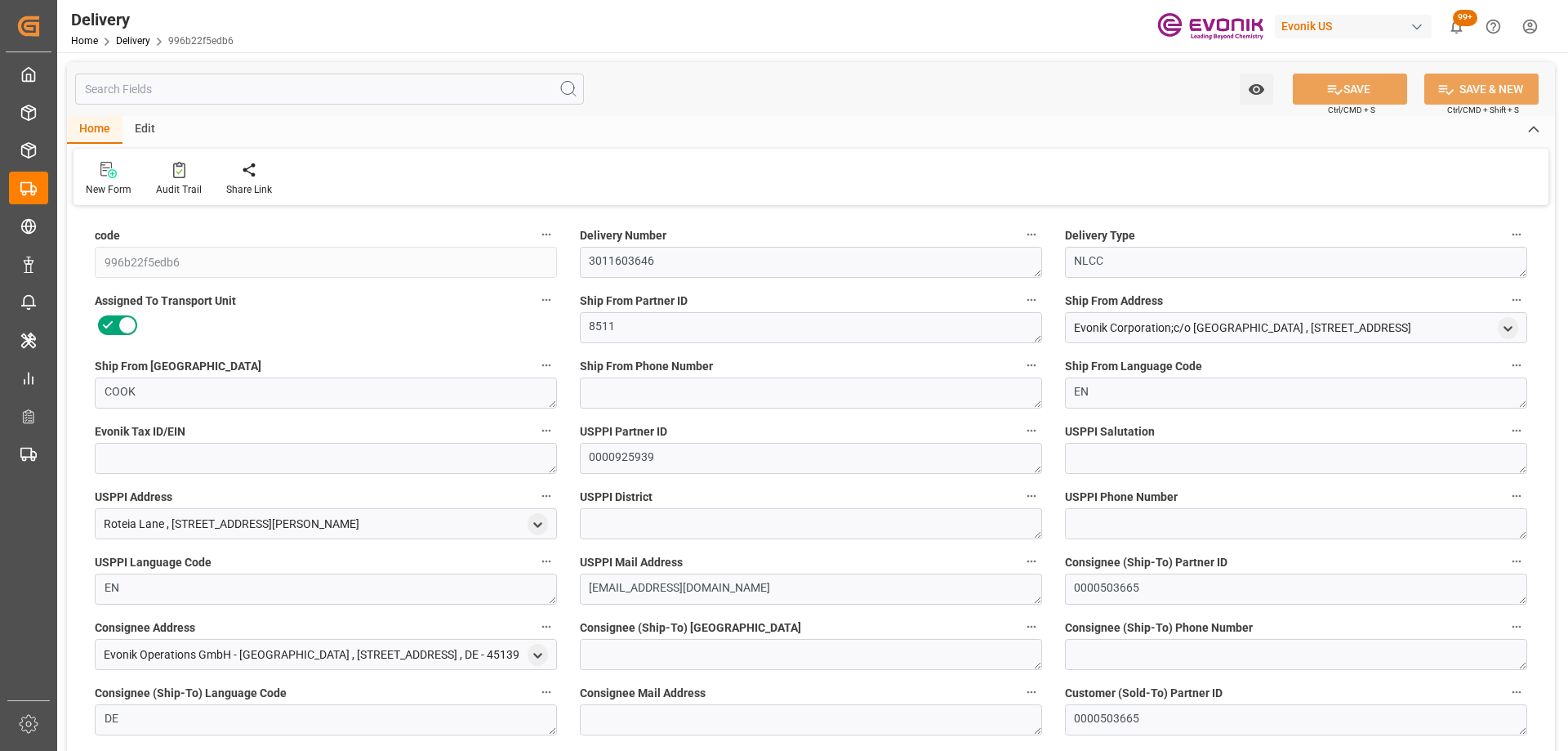
type input "[DATE]"
type input "[DATE] 15:50"
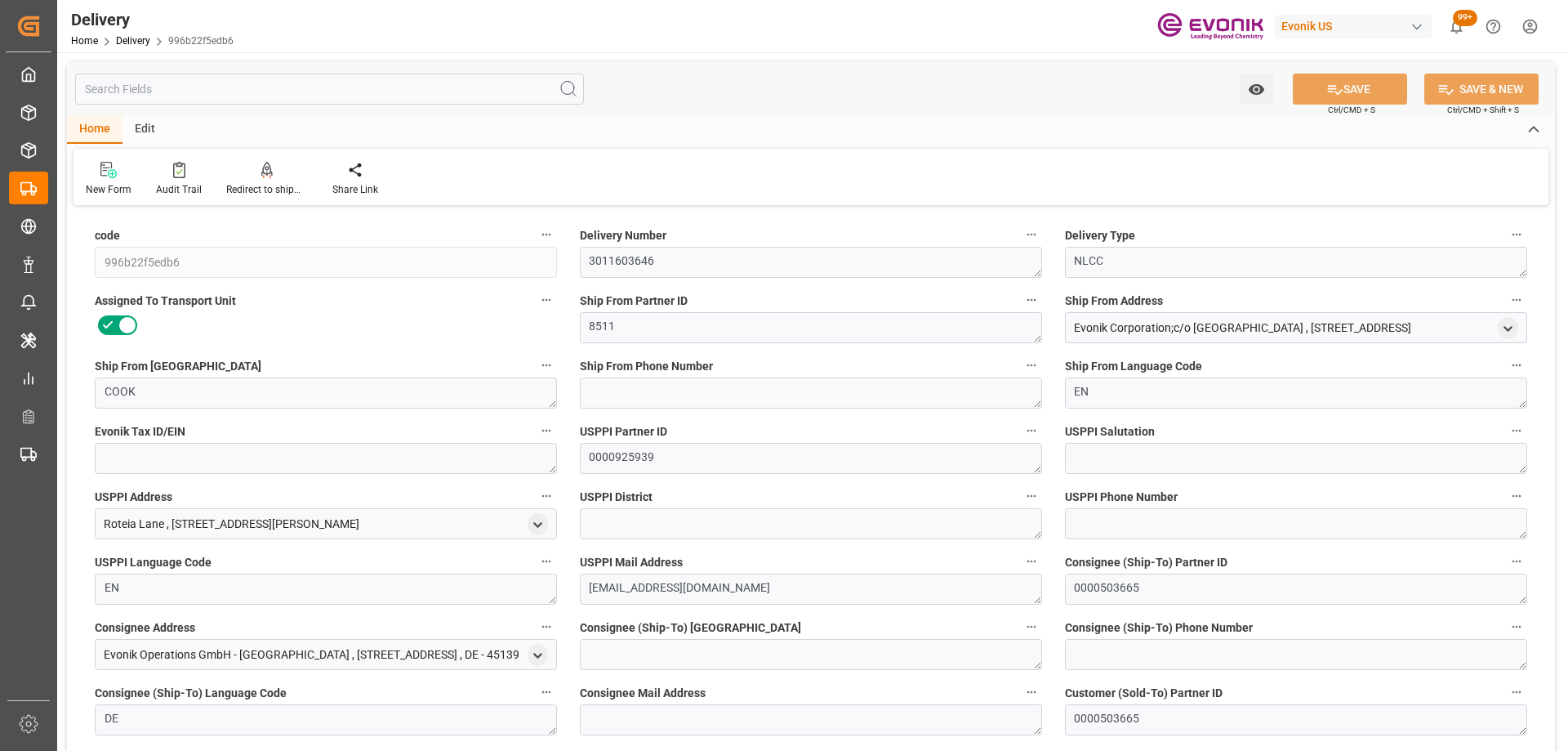
click at [266, 95] on input "text" at bounding box center [329, 89] width 509 height 32
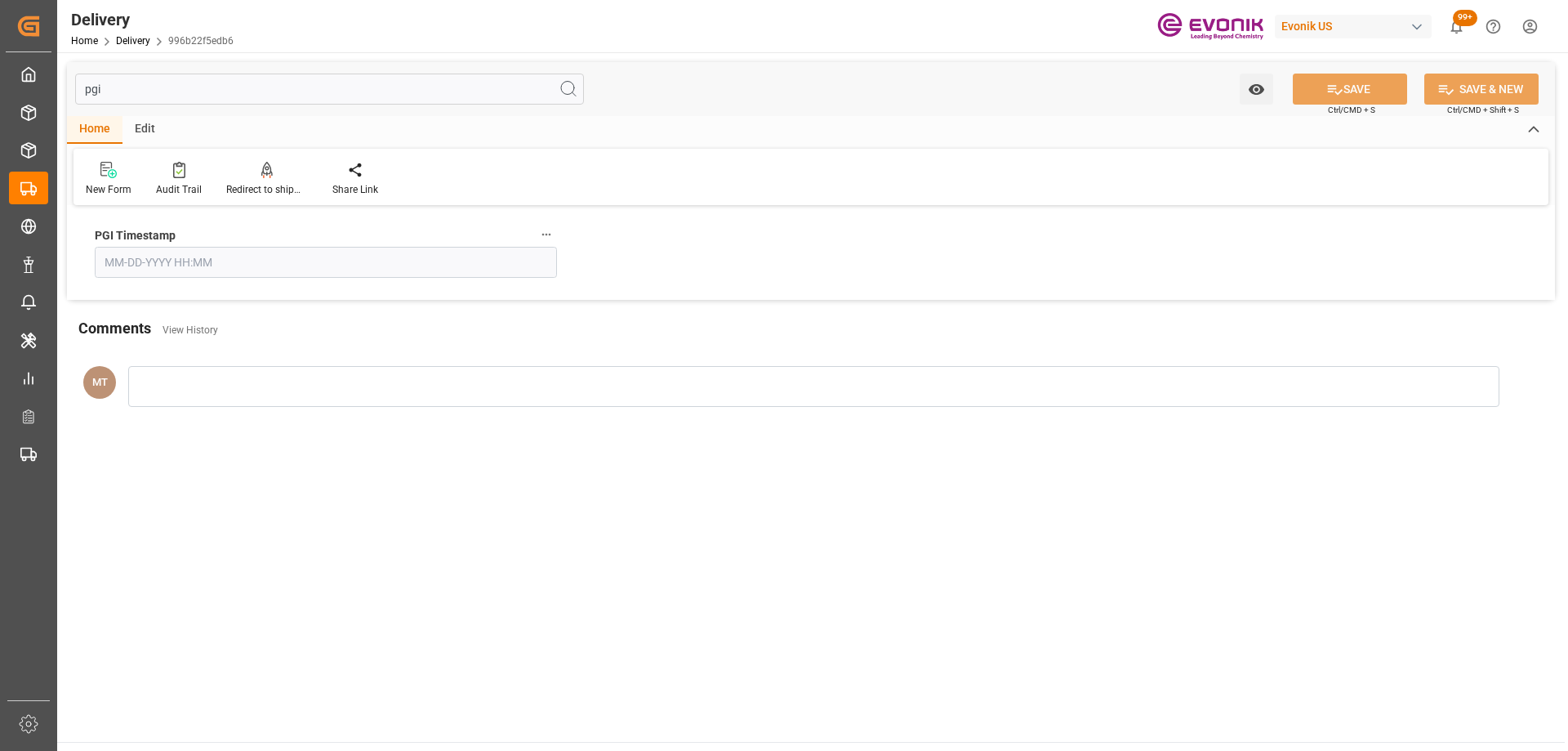
type input "pgi"
click at [258, 263] on input "text" at bounding box center [326, 262] width 462 height 32
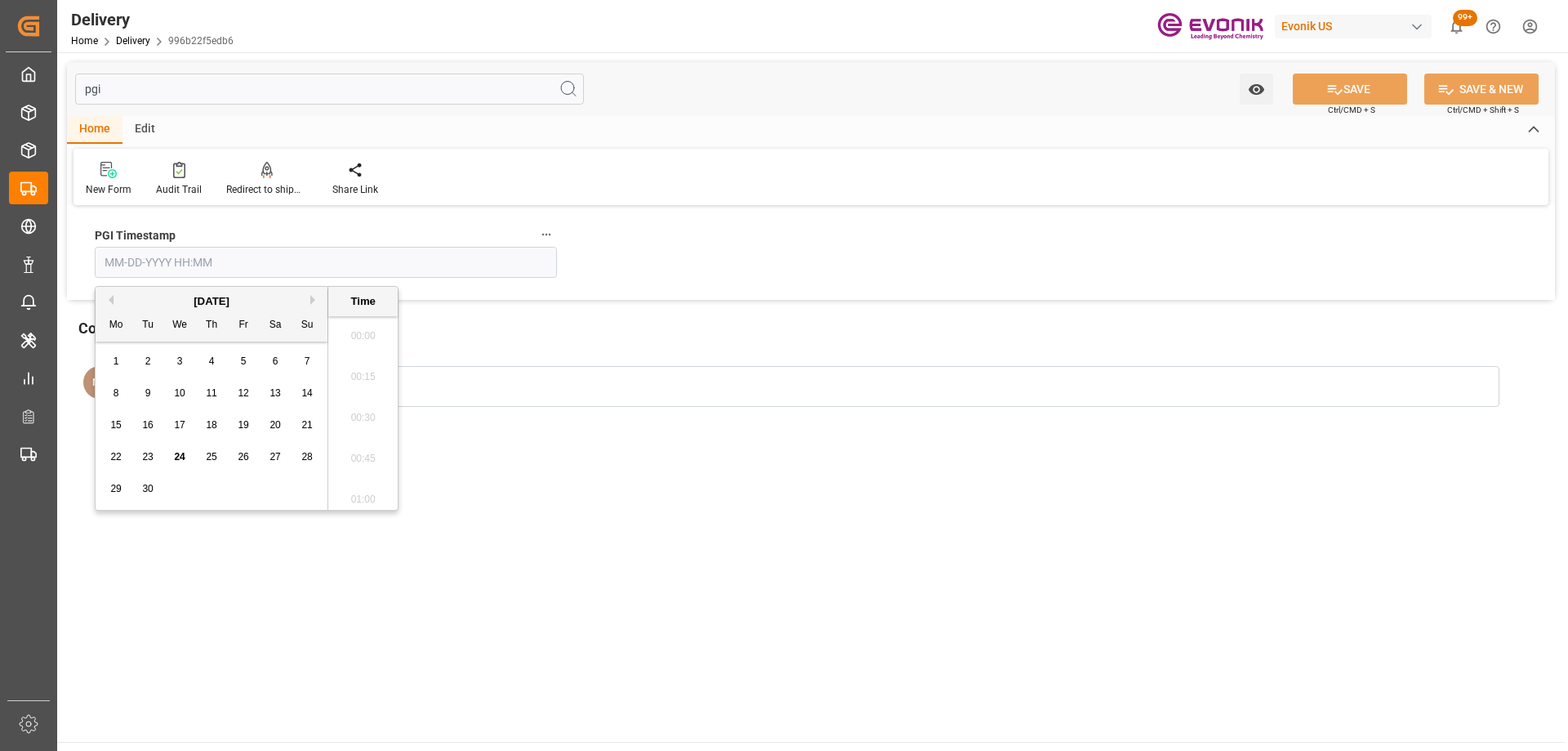
scroll to position [2907, 0]
click at [132, 347] on div "1 2 3 4 5 6 7" at bounding box center [211, 361] width 222 height 32
click at [116, 424] on span "15" at bounding box center [115, 425] width 11 height 11
click at [112, 303] on button "Previous Month" at bounding box center [109, 300] width 10 height 10
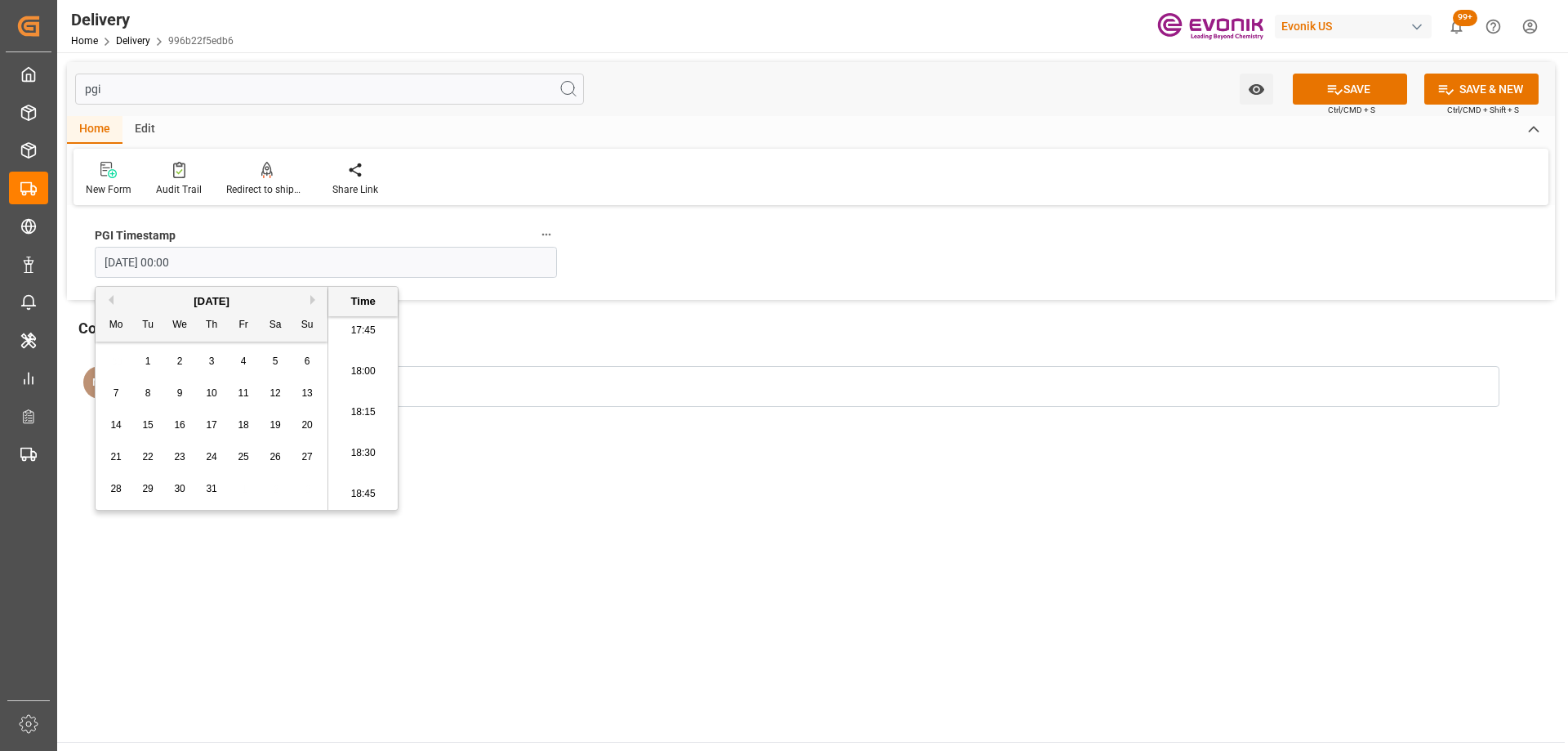
click at [155, 423] on div "15" at bounding box center [148, 425] width 20 height 20
type input "07-15-2025 00:00"
click at [685, 507] on main "pgi Watch Option SAVE Ctrl/CMD + S SAVE & NEW Ctrl/CMD + Shift + S Home Edit Ne…" at bounding box center [811, 397] width 1508 height 690
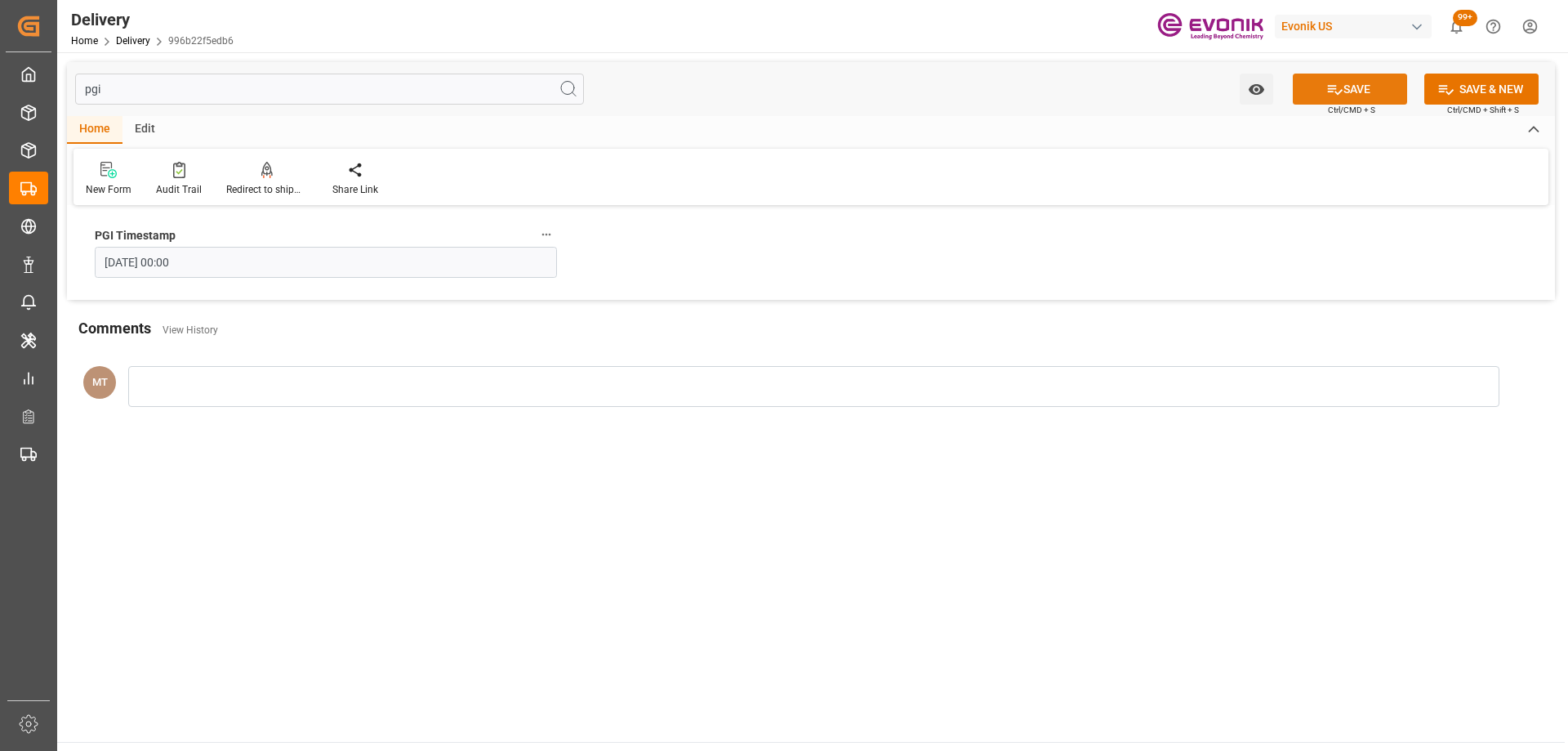
click at [1383, 88] on button "SAVE" at bounding box center [1350, 89] width 115 height 32
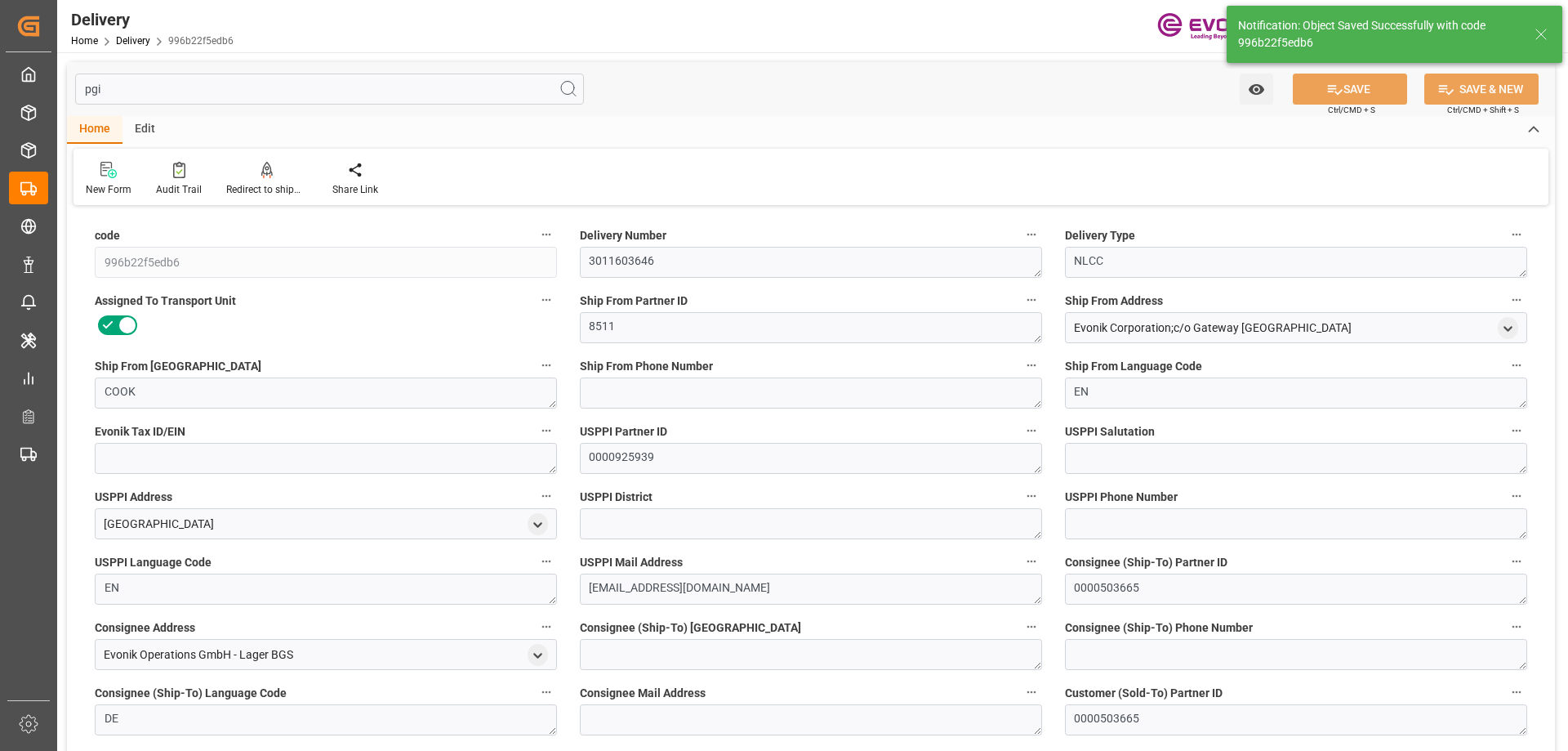
type input "USORF"
type input "NLRTM"
type input "08-05-2025"
type input "07-08-2025"
type input "06-30-2025"
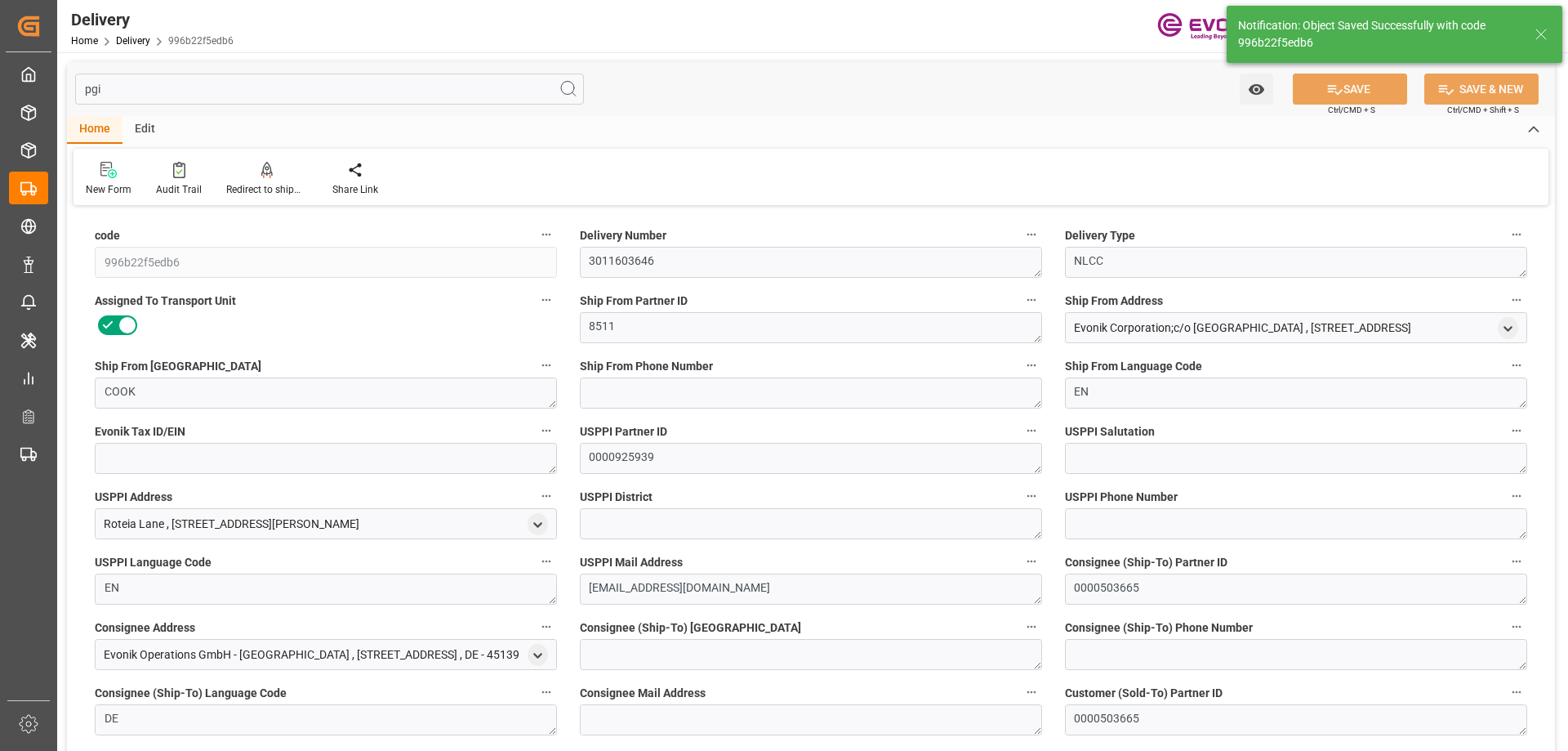
type input "06-20-2025 15:50"
type input "09-24-2025 22:20"
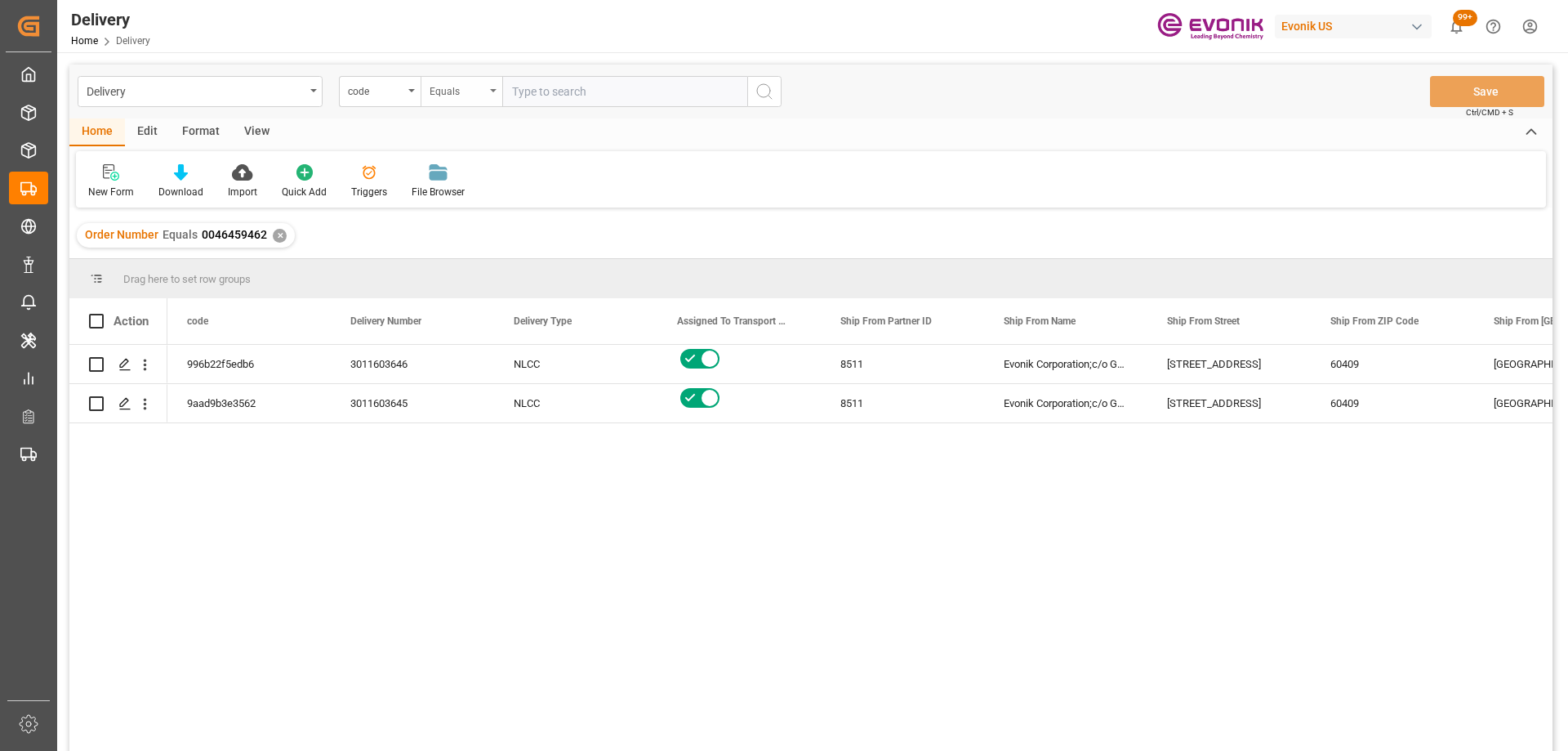
click at [420, 93] on div "code Equals" at bounding box center [561, 92] width 443 height 32
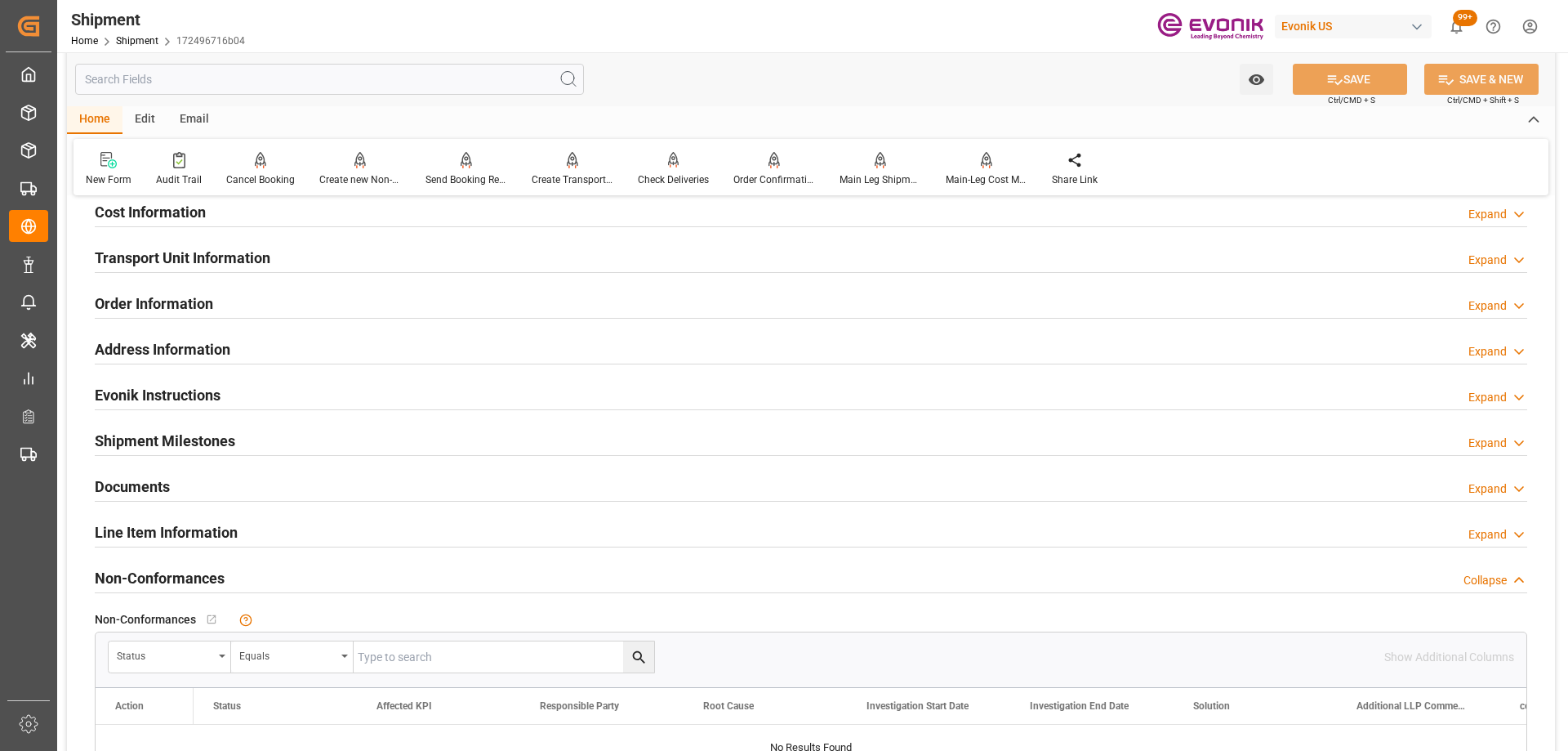
scroll to position [1471, 0]
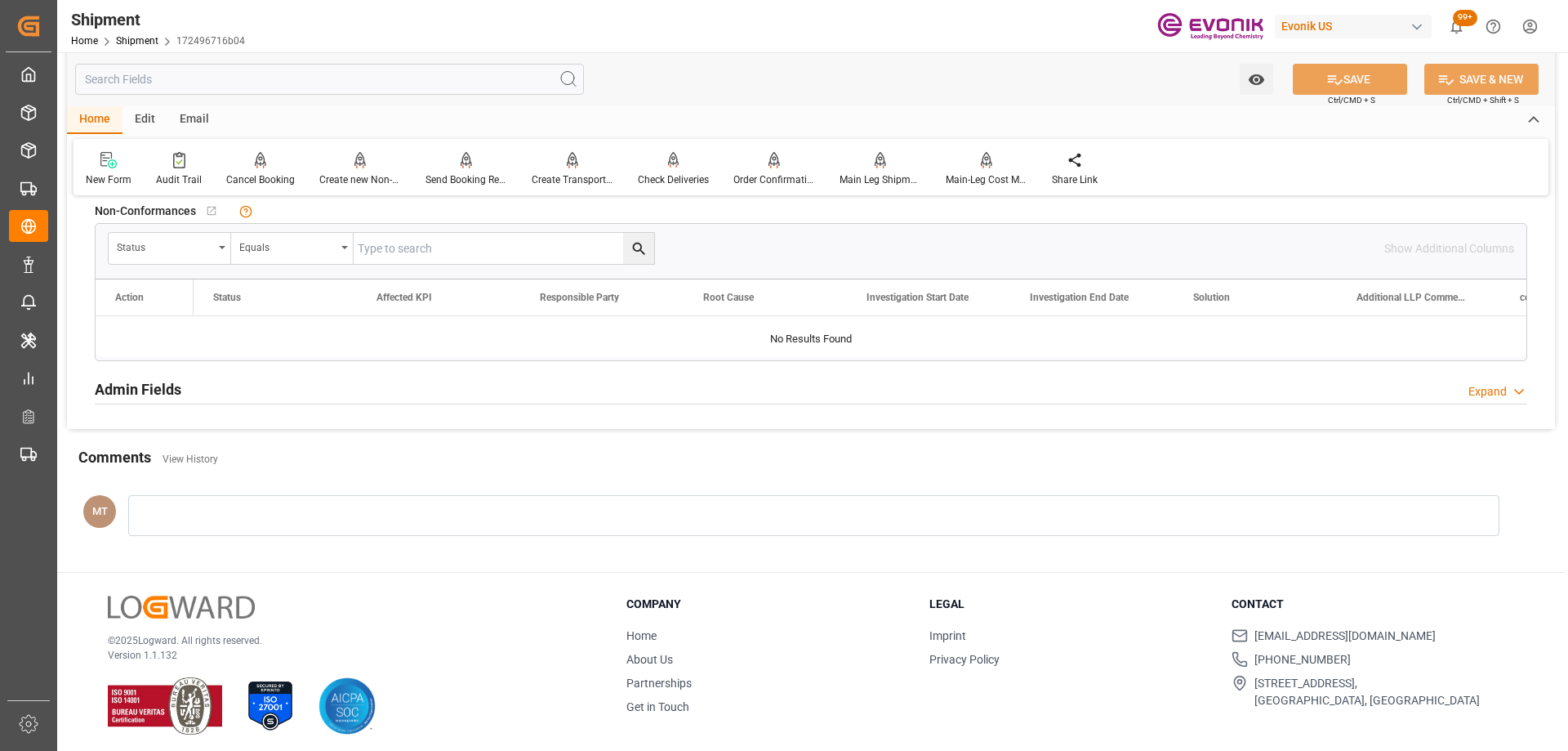
click at [274, 75] on input "text" at bounding box center [329, 79] width 509 height 32
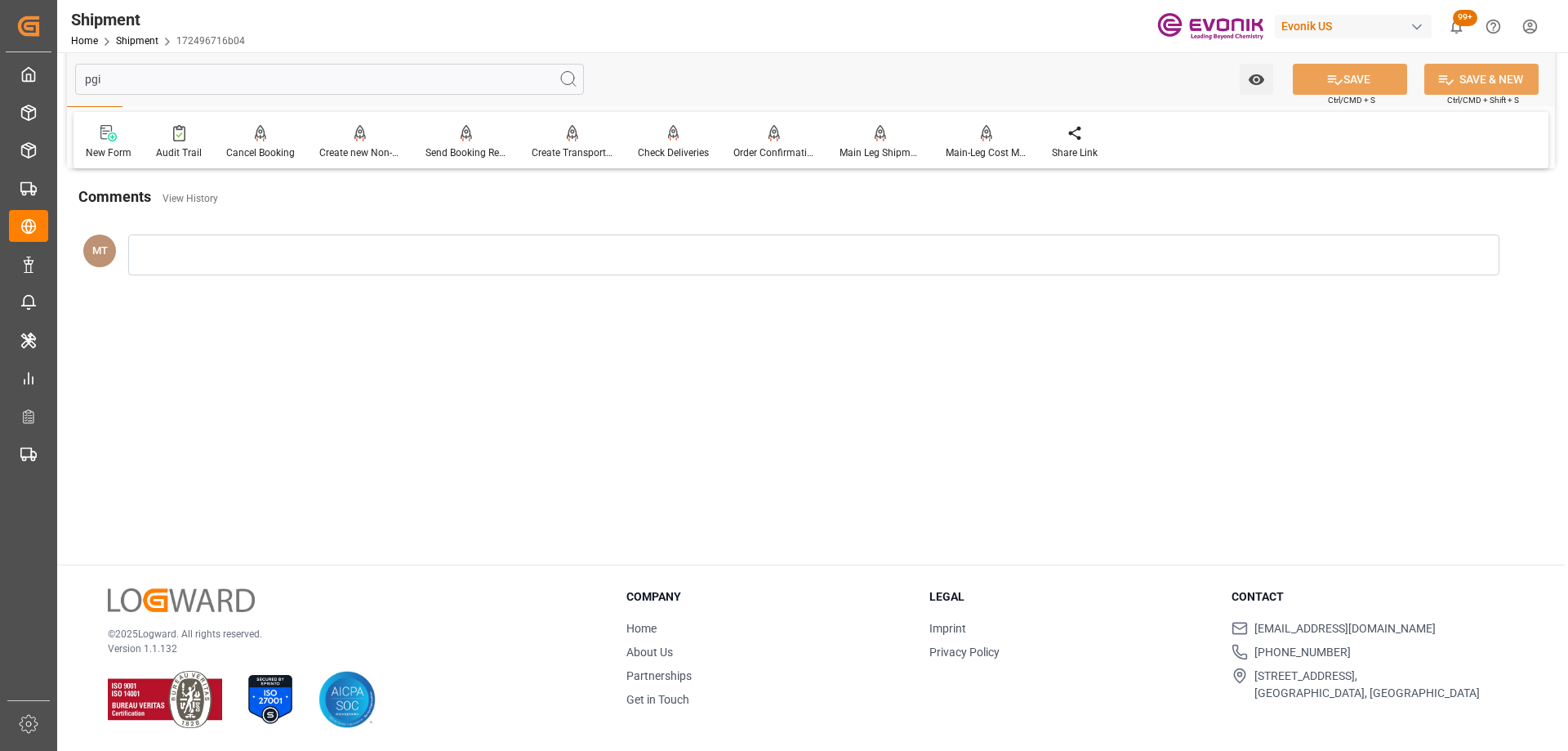
scroll to position [0, 0]
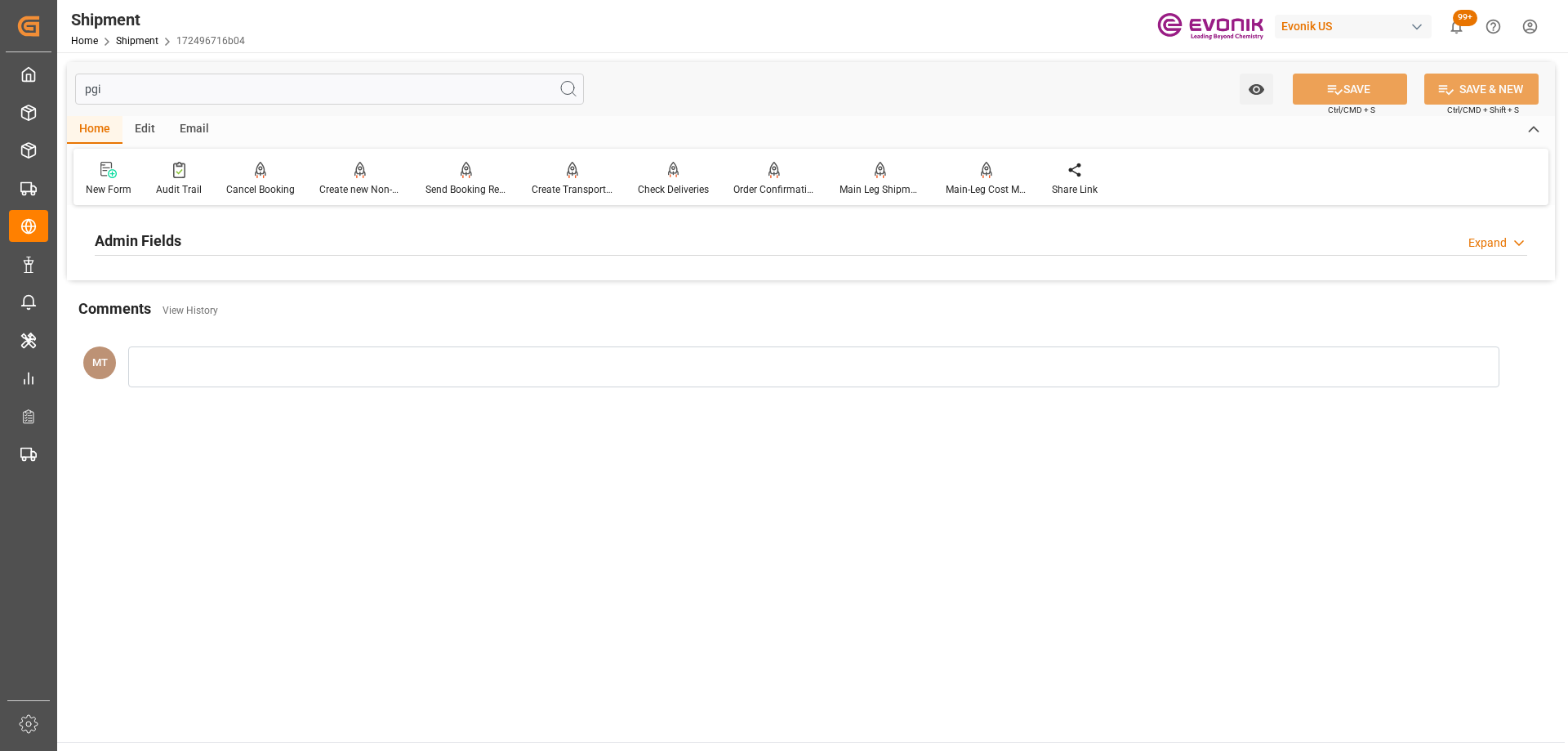
type input "pgi"
click at [436, 247] on div "Admin Fields Expand" at bounding box center [811, 239] width 1432 height 32
click at [541, 283] on icon "button" at bounding box center [546, 281] width 13 height 13
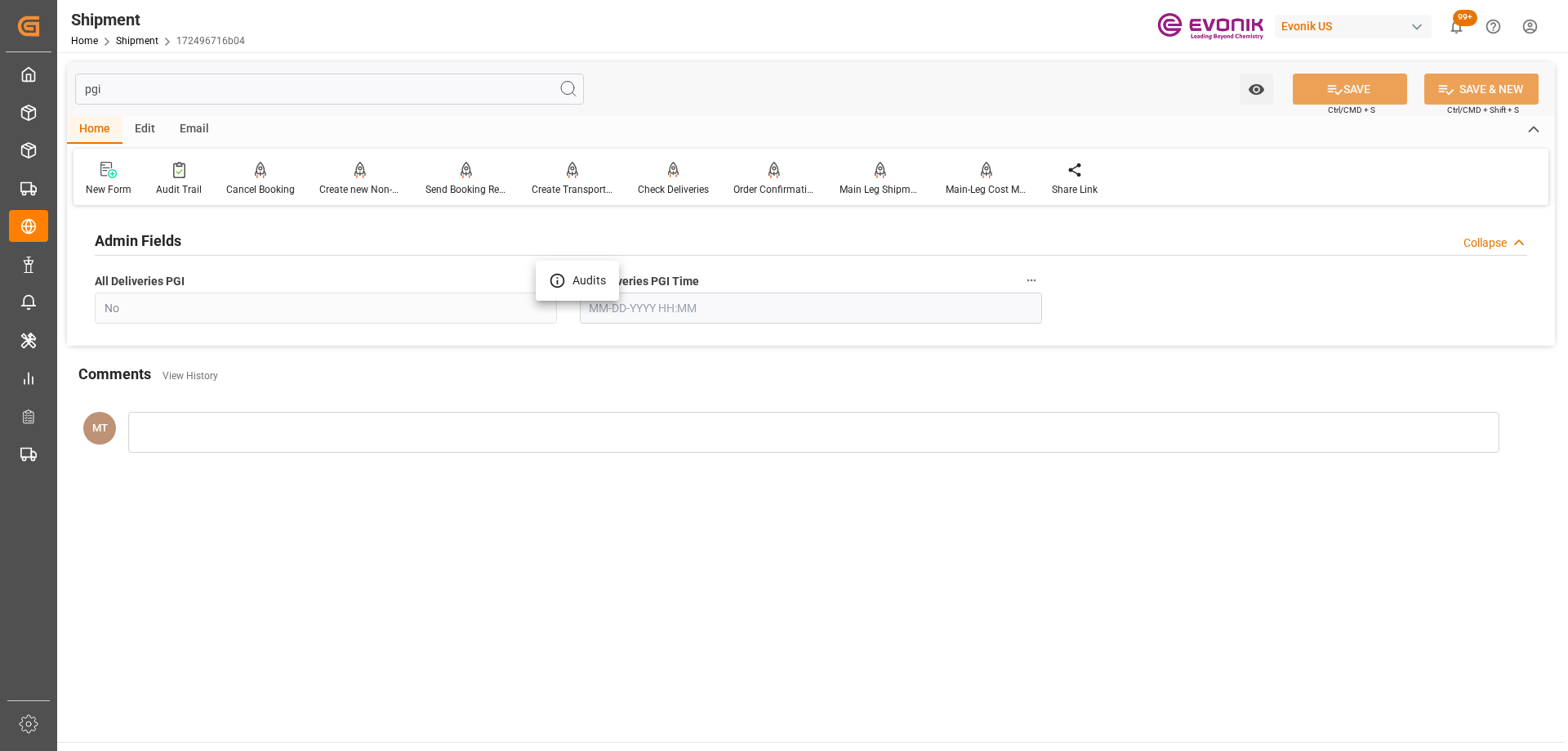
click at [547, 290] on li "Audits" at bounding box center [577, 281] width 83 height 27
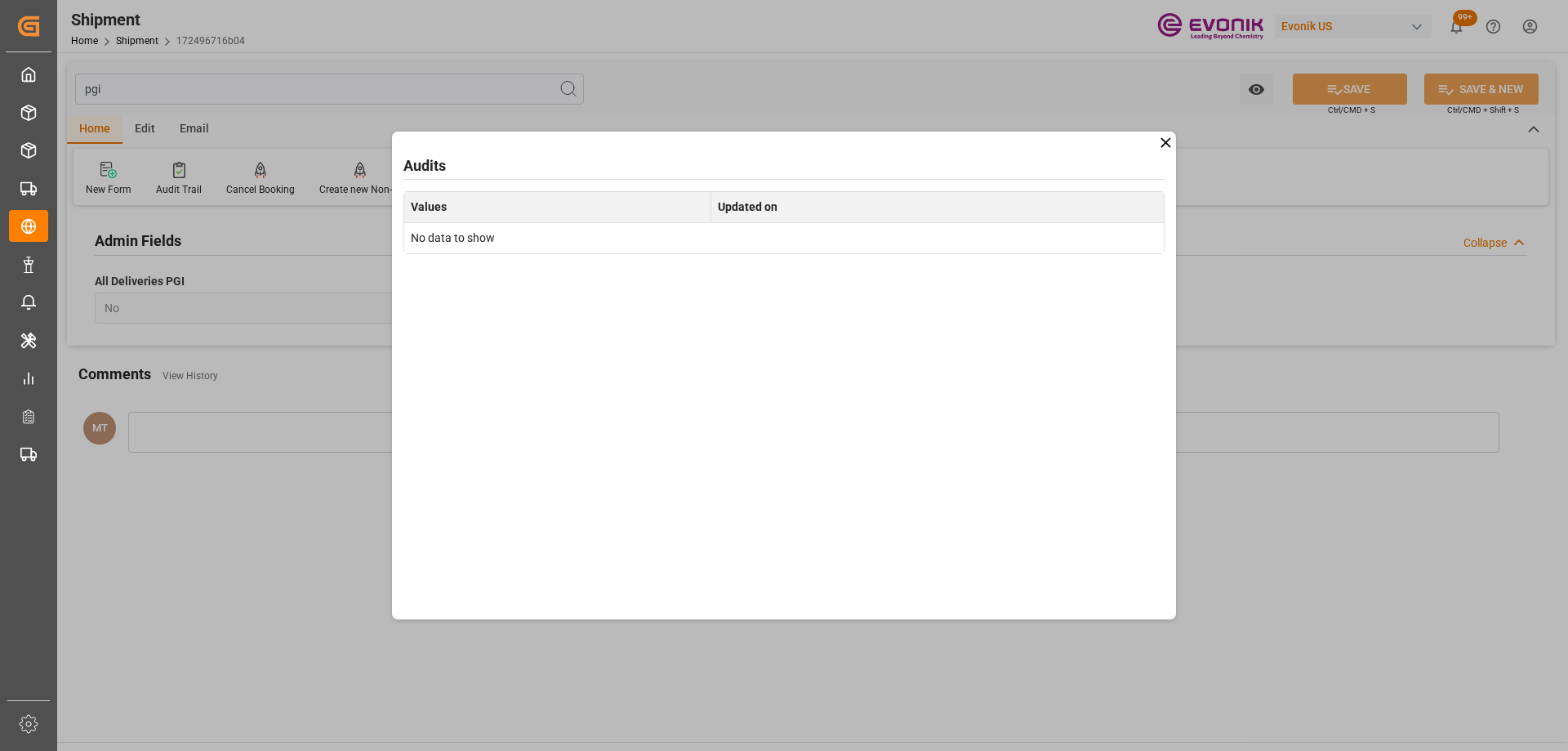
click at [1162, 144] on icon at bounding box center [1166, 142] width 17 height 17
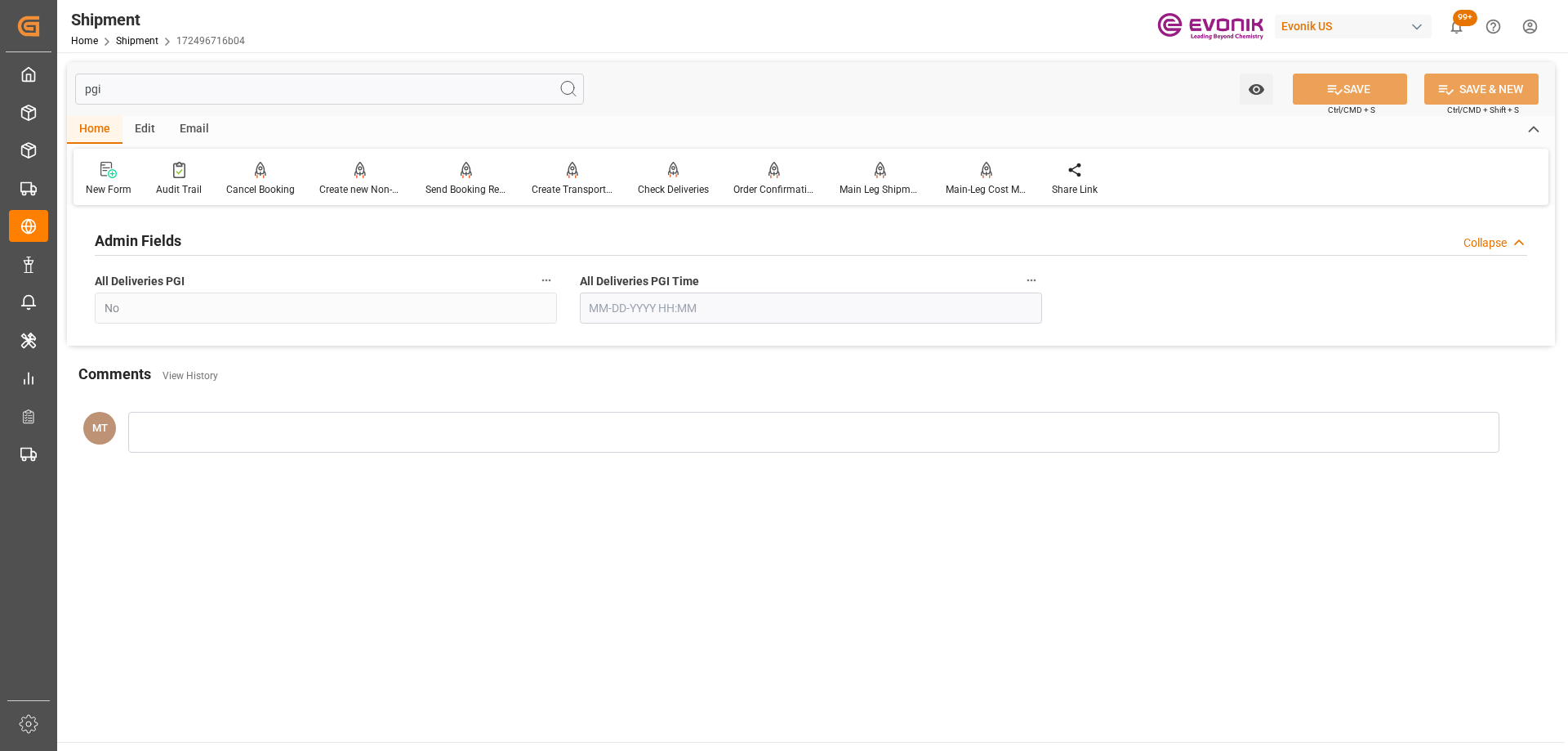
click at [1038, 270] on label "All Deliveries PGI Time" at bounding box center [811, 281] width 462 height 23
click at [1038, 270] on button "All Deliveries PGI Time" at bounding box center [1031, 280] width 21 height 21
click at [1030, 278] on li "Audits" at bounding box center [1062, 281] width 83 height 27
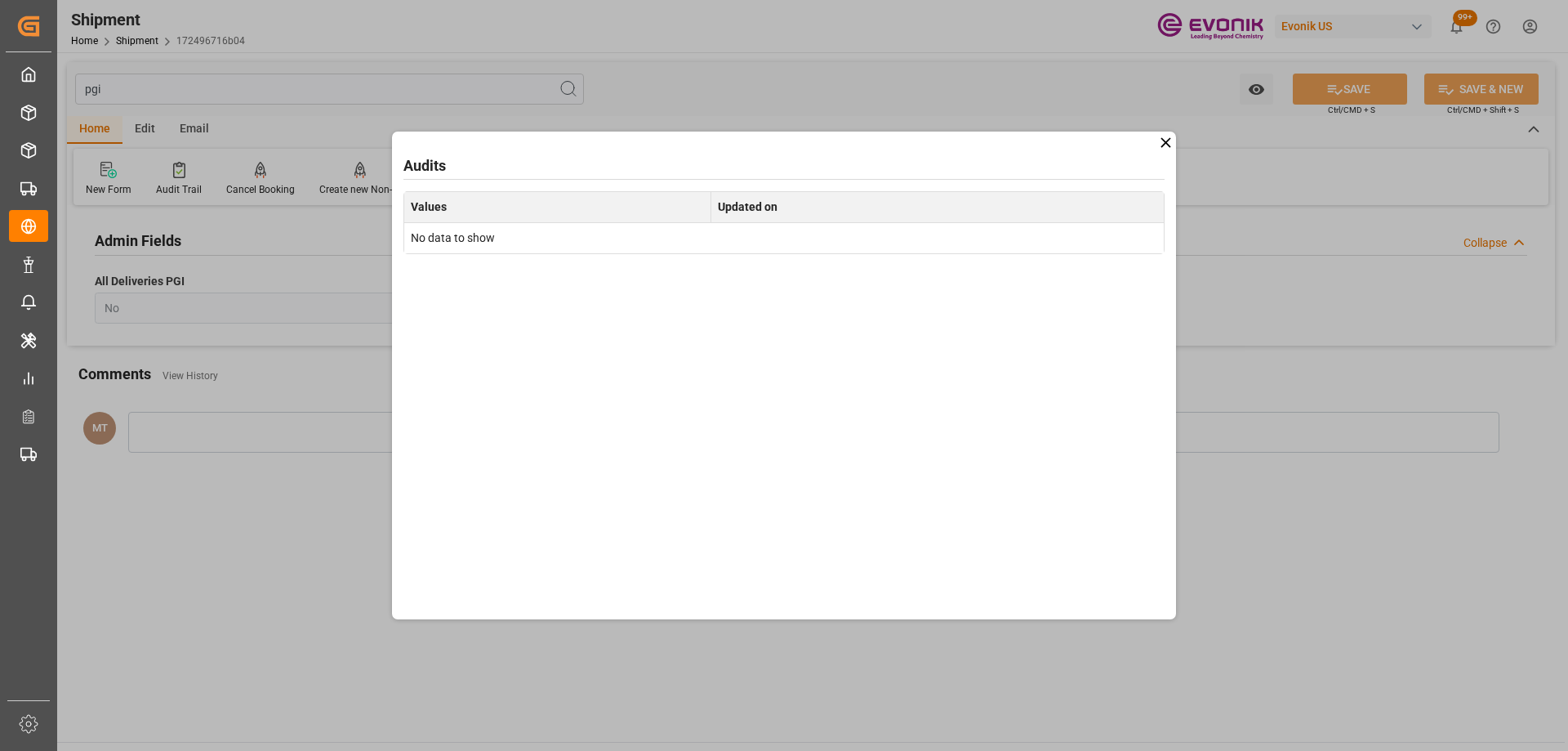
click at [1037, 279] on div "Audits Values Updated on No data to show" at bounding box center [784, 376] width 784 height 488
click at [1163, 145] on icon at bounding box center [1166, 142] width 17 height 17
